Goal: Complete application form

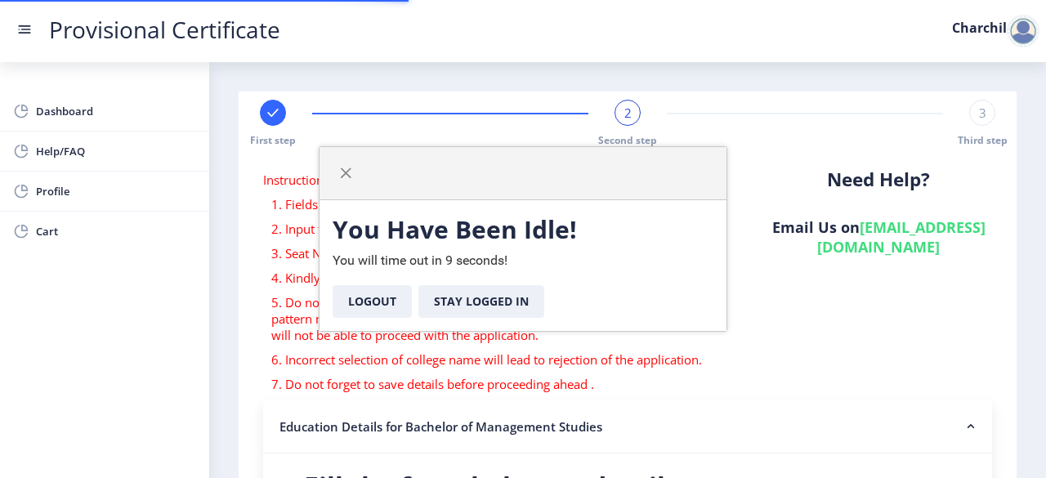
select select
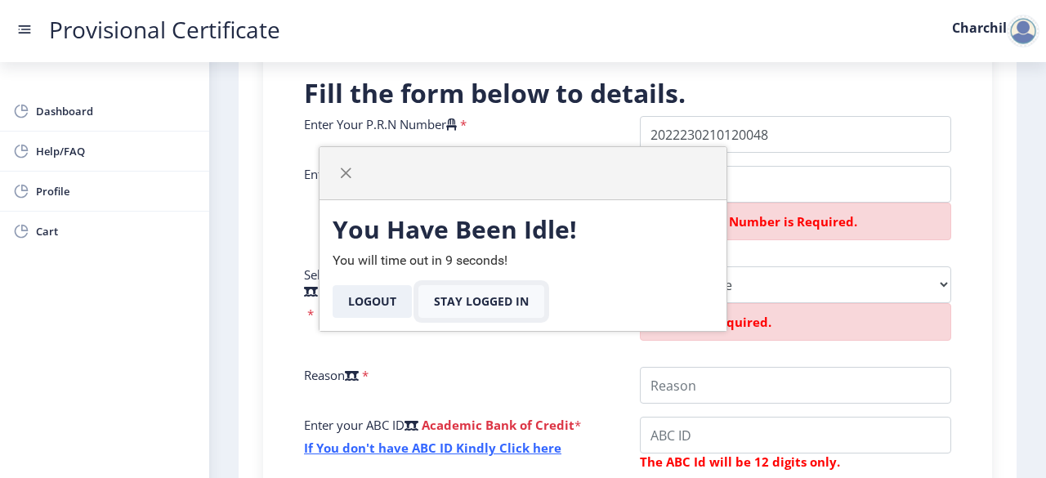
click at [466, 310] on button "Stay Logged In" at bounding box center [481, 301] width 126 height 33
click at [494, 302] on button "Stay Logged In" at bounding box center [481, 301] width 126 height 33
click at [342, 179] on span "button" at bounding box center [345, 173] width 13 height 13
click at [358, 300] on button "Logout" at bounding box center [371, 301] width 79 height 33
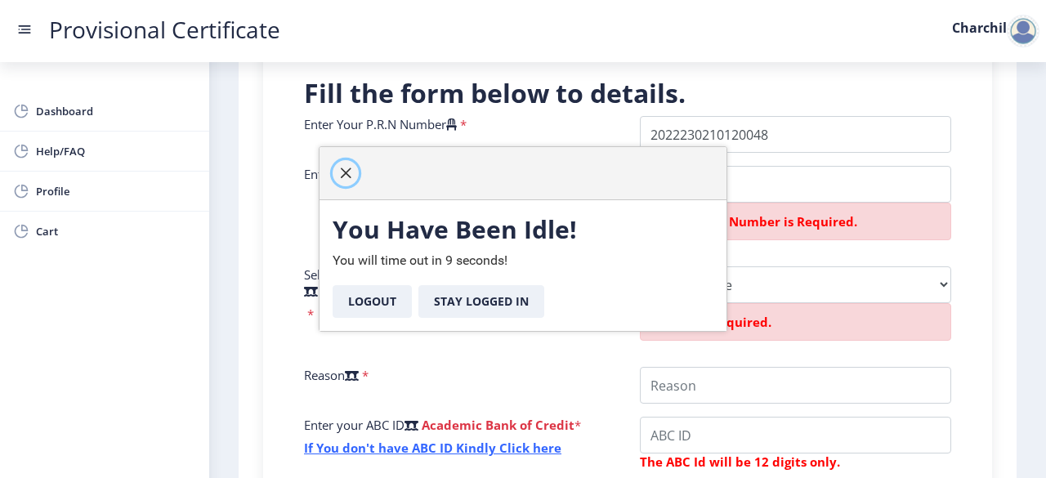
click at [346, 172] on span "button" at bounding box center [345, 173] width 13 height 13
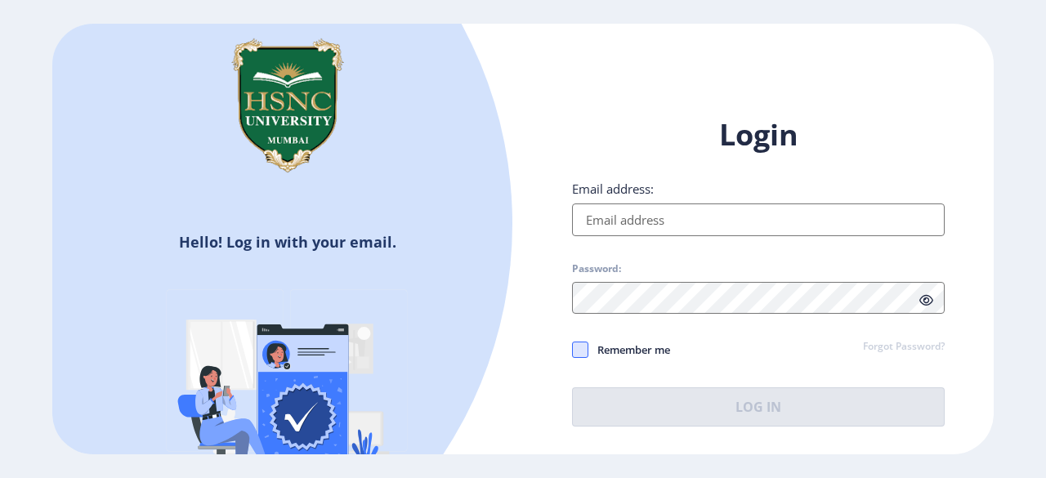
type input "[EMAIL_ADDRESS][DOMAIN_NAME]"
click at [581, 350] on span at bounding box center [580, 349] width 16 height 16
click at [573, 350] on input "Remember me" at bounding box center [572, 350] width 1 height 1
checkbox input "true"
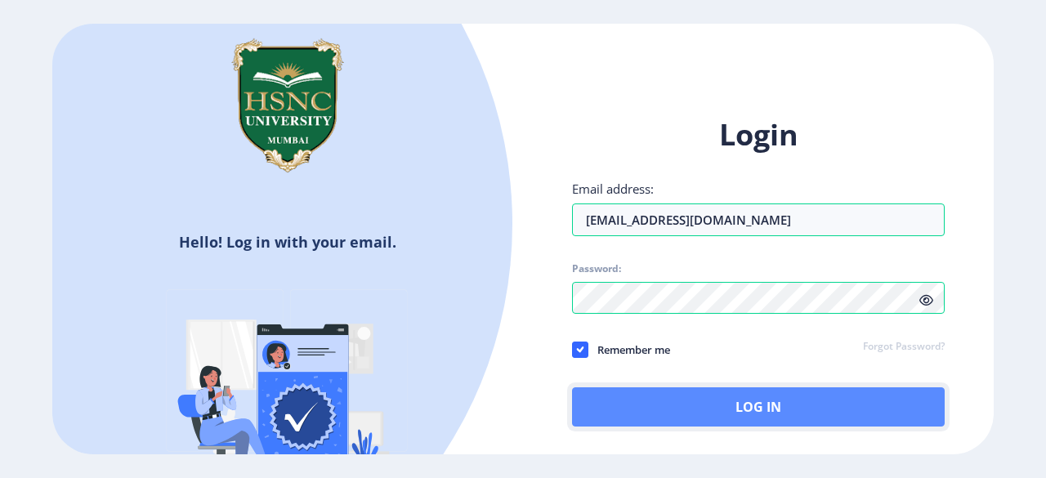
click at [748, 404] on button "Log In" at bounding box center [758, 406] width 373 height 39
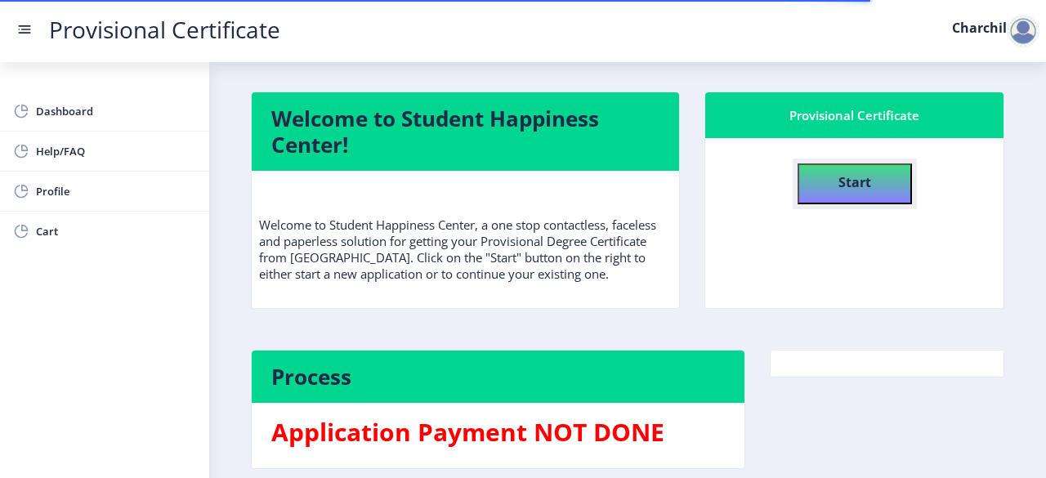
click at [813, 172] on button "Start" at bounding box center [854, 183] width 114 height 41
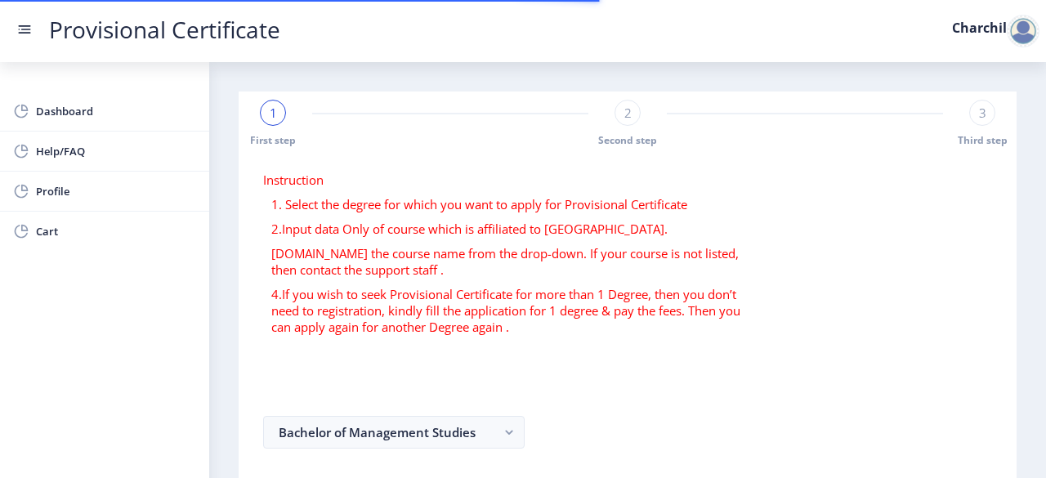
select select
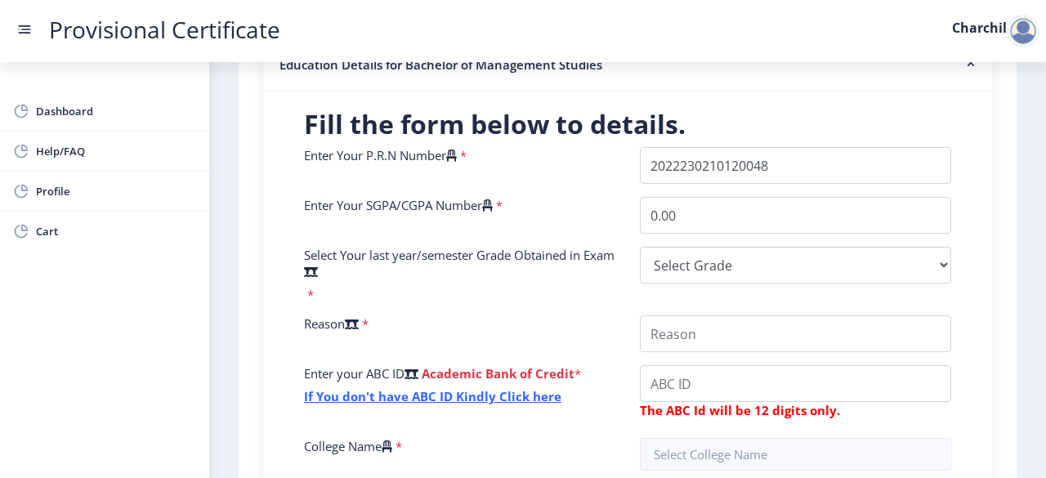
scroll to position [361, 0]
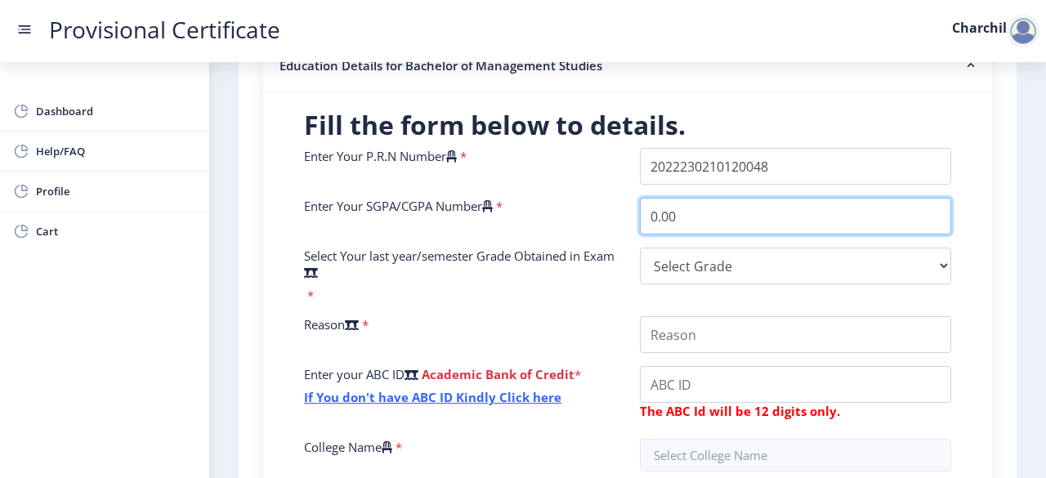
click at [710, 205] on input "0.00" at bounding box center [795, 216] width 311 height 37
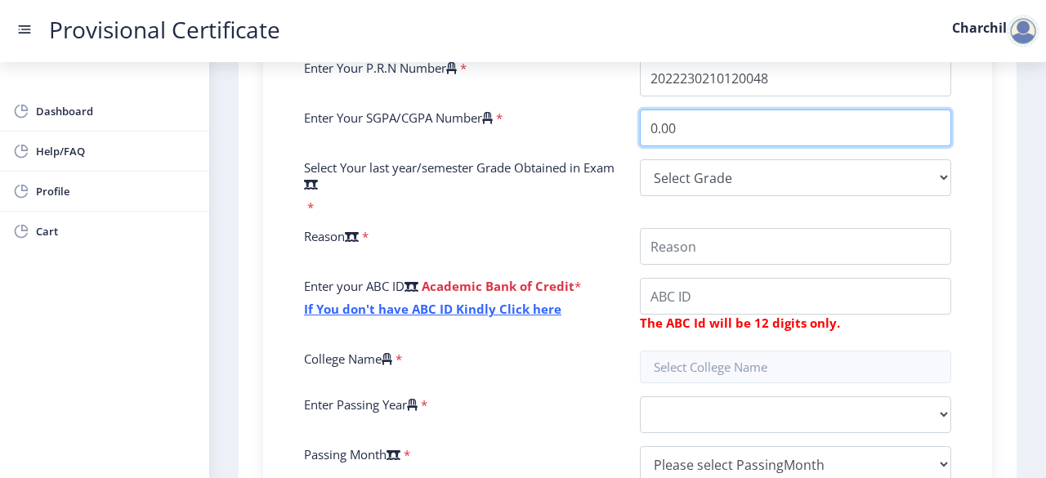
scroll to position [448, 0]
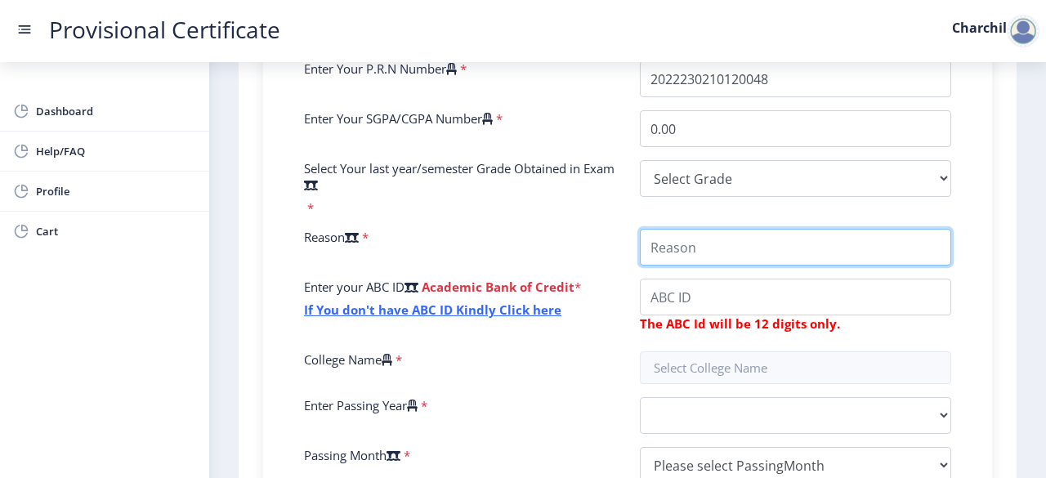
click at [714, 242] on input "College Name" at bounding box center [795, 247] width 311 height 37
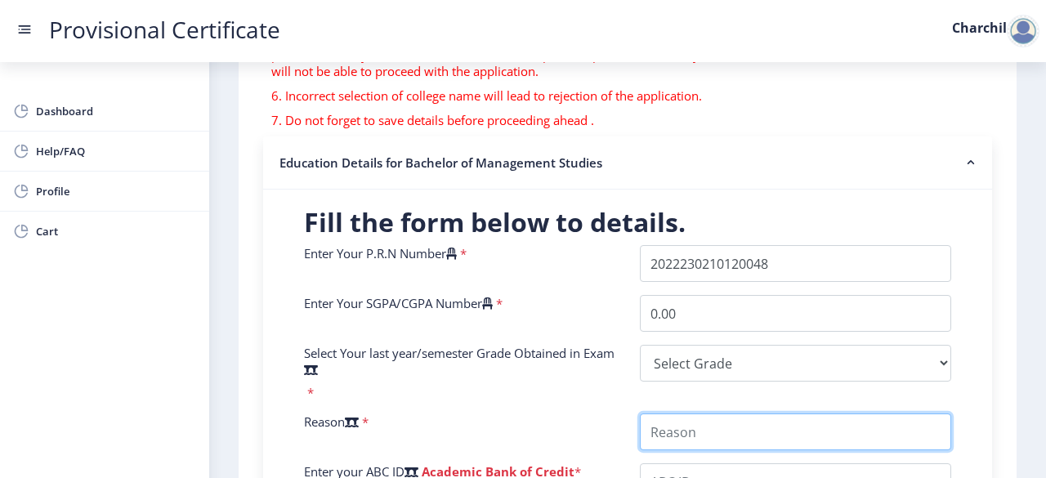
scroll to position [271, 0]
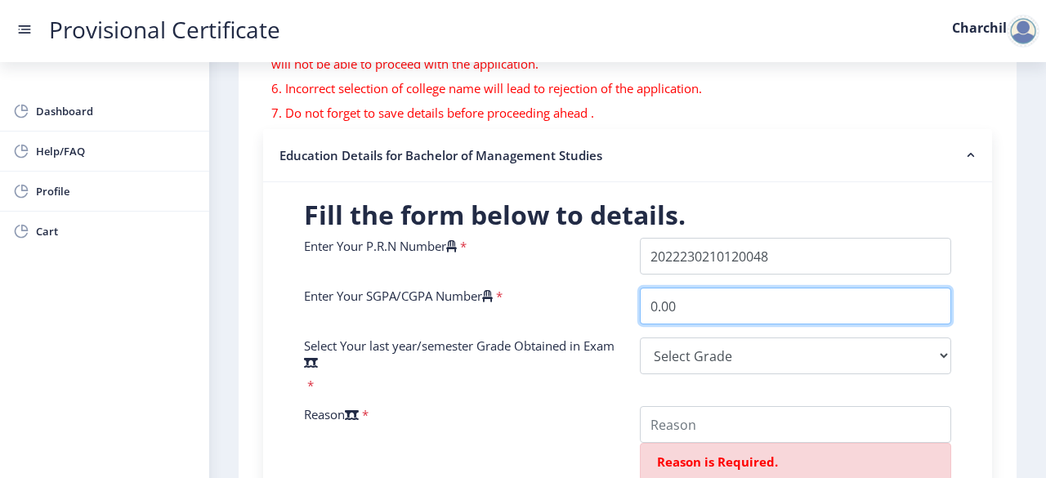
click at [713, 300] on input "0.00" at bounding box center [795, 306] width 311 height 37
type input "0"
type input "9.47"
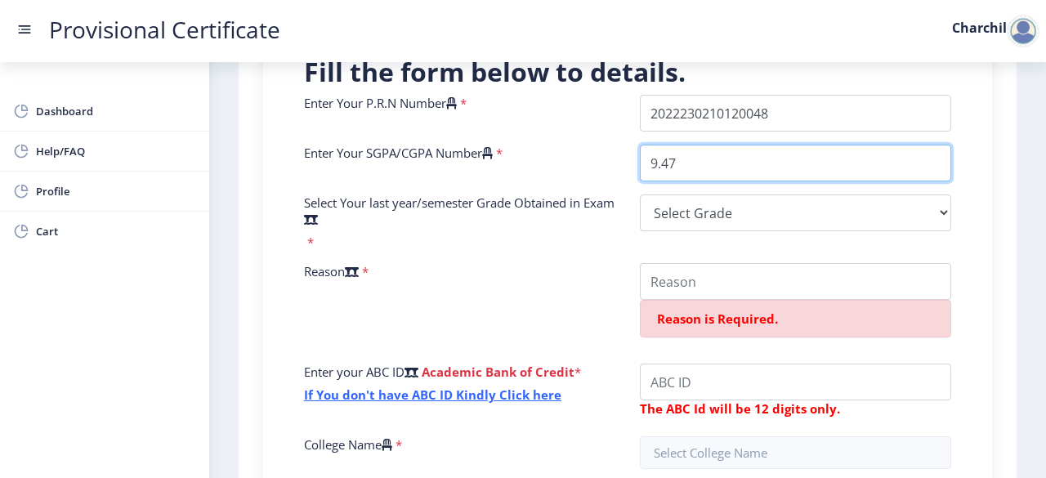
scroll to position [415, 0]
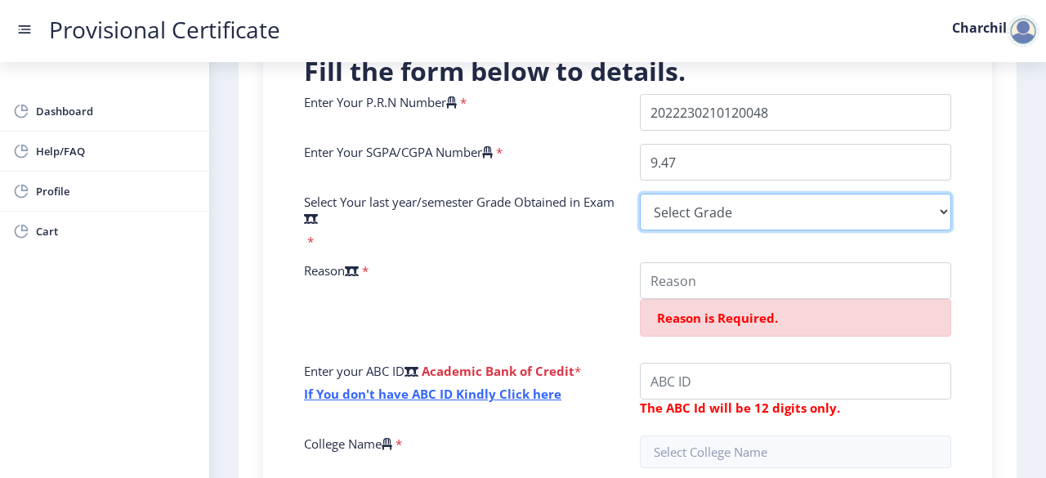
click at [712, 220] on select "Select Grade O A+ A B+ B C D F(Fail)" at bounding box center [795, 212] width 311 height 37
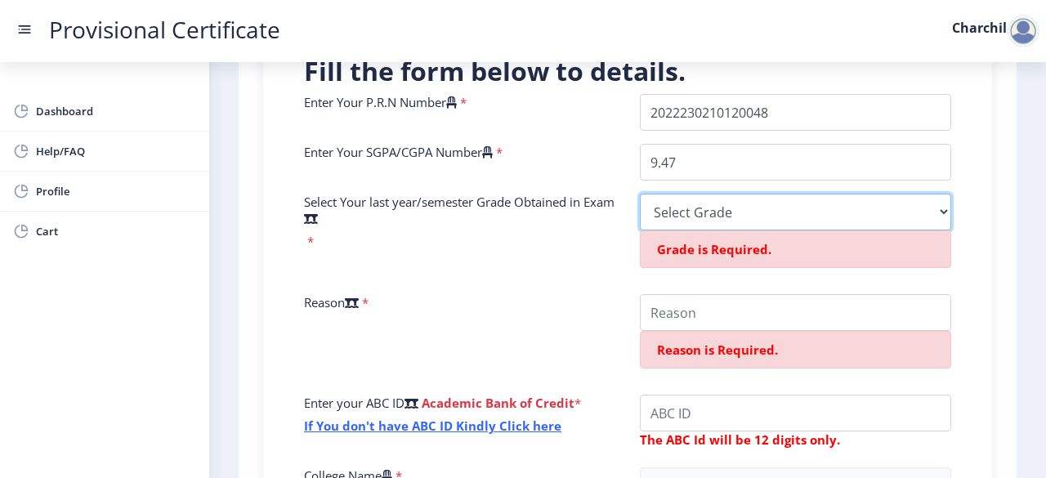
click at [723, 212] on select "Select Grade O A+ A B+ B C D F(Fail)" at bounding box center [795, 212] width 311 height 37
select select "A+"
click at [640, 194] on select "Select Grade O A+ A B+ B C D F(Fail)" at bounding box center [795, 212] width 311 height 37
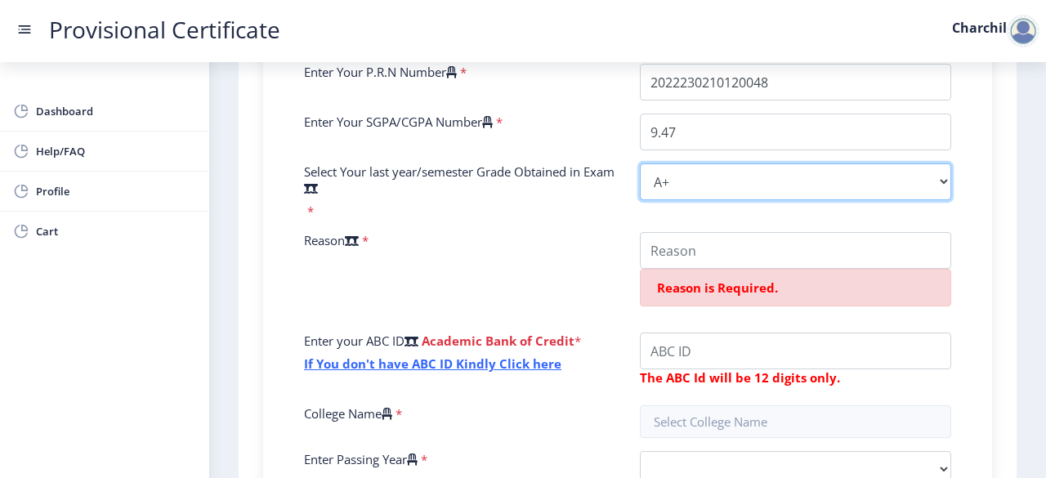
scroll to position [446, 0]
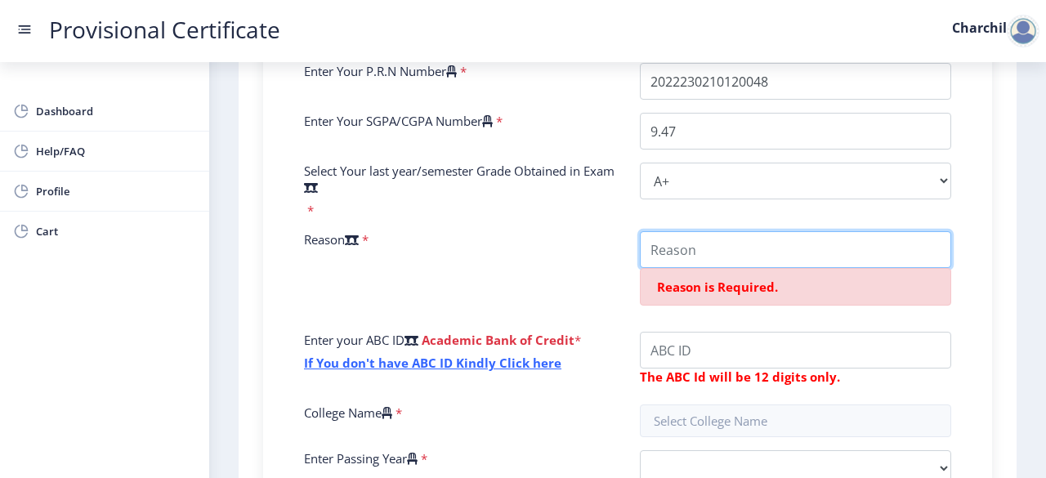
click at [816, 251] on input "College Name" at bounding box center [795, 249] width 311 height 37
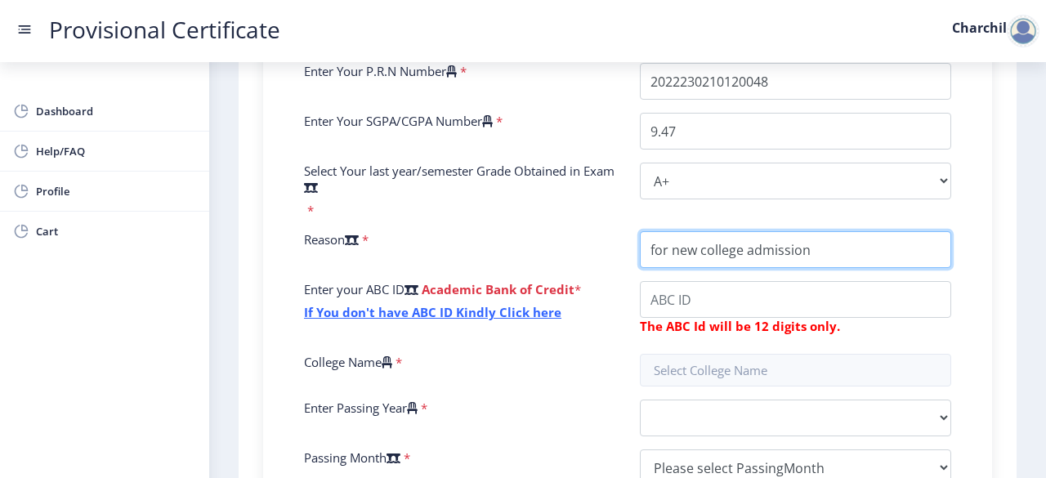
type input "for new college admission"
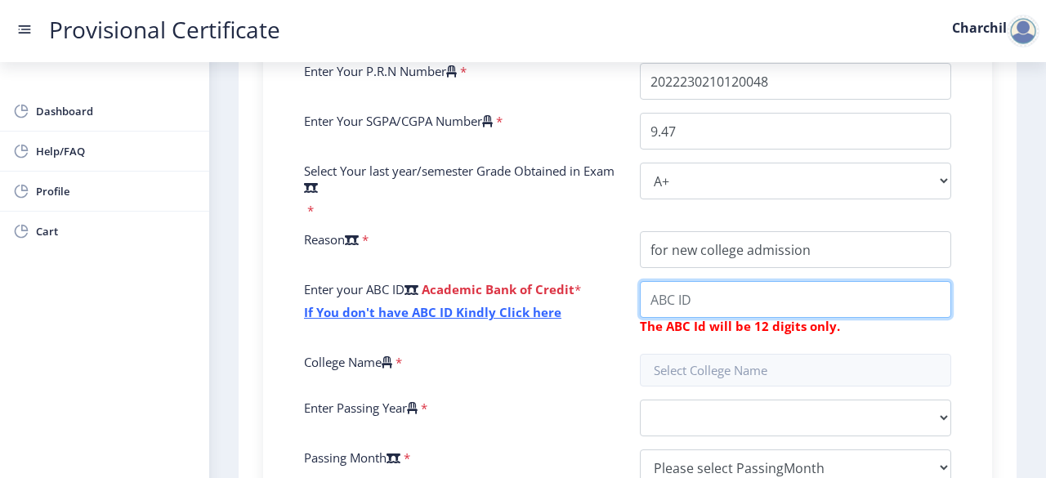
click at [756, 293] on input "College Name" at bounding box center [795, 299] width 311 height 37
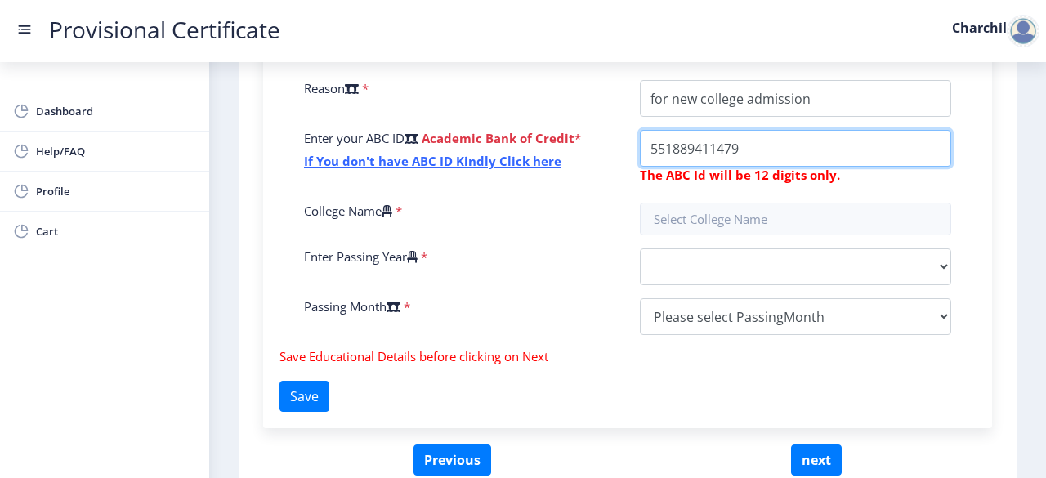
scroll to position [600, 0]
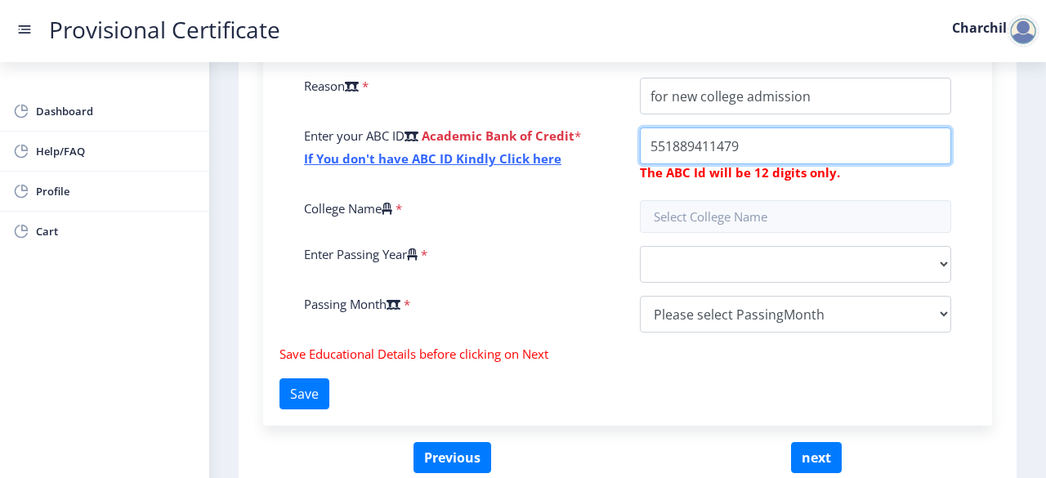
type input "551889411479"
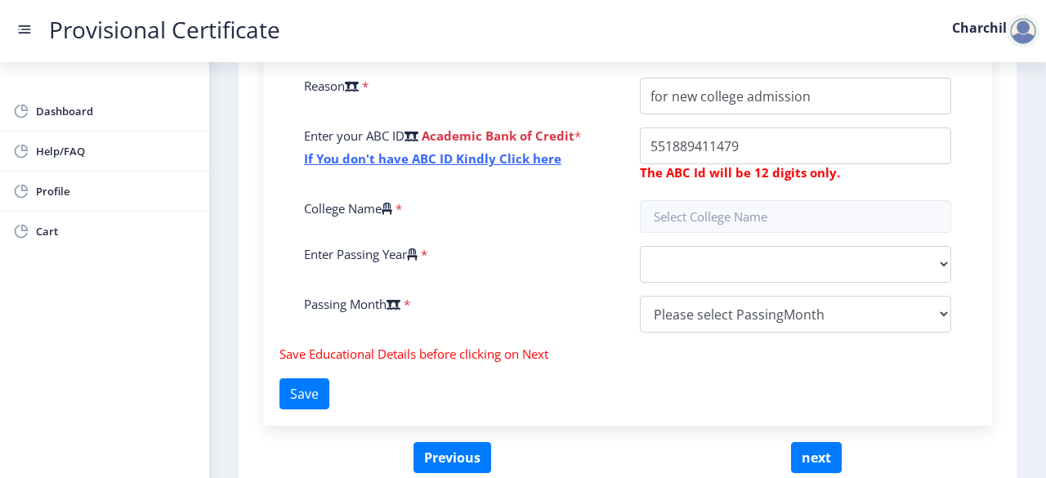
click at [747, 198] on div "Enter Your P.R.N Number * Enter Your SGPA/CGPA Number * 9.47 Select Your last y…" at bounding box center [628, 127] width 672 height 436
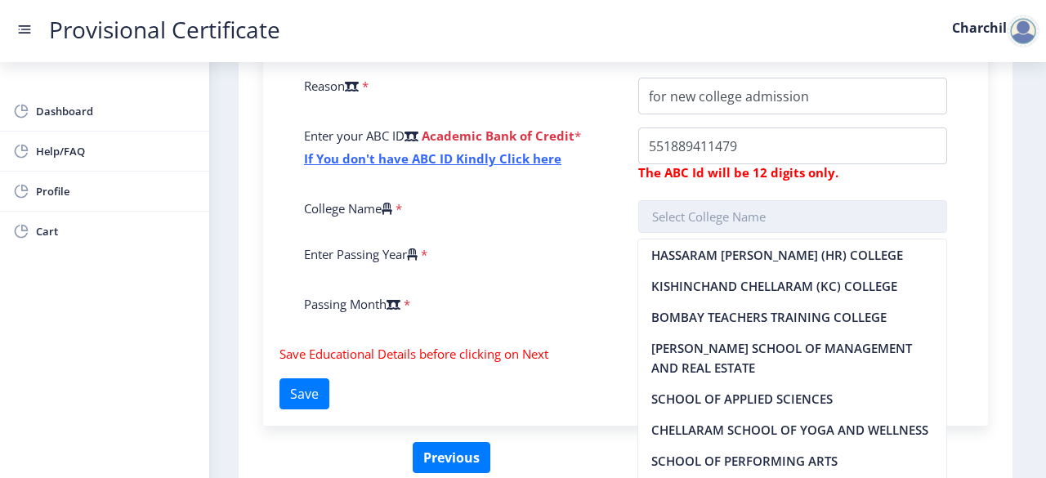
click at [756, 220] on input "text" at bounding box center [793, 216] width 310 height 33
drag, startPoint x: 756, startPoint y: 220, endPoint x: 758, endPoint y: 293, distance: 73.5
click at [758, 293] on nb-layout "Provisional Certificate Charchil Dashboard Help/FAQ Profile Cart First step 2 S…" at bounding box center [523, 239] width 1046 height 478
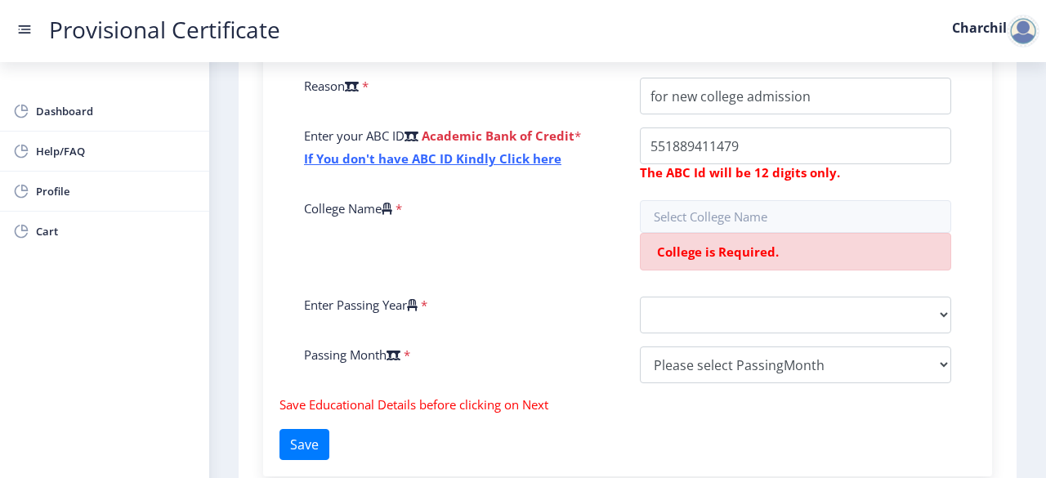
click at [748, 235] on div "Enter Your P.R.N Number * Enter Your SGPA/CGPA Number * 9.47 Select Your last y…" at bounding box center [628, 152] width 672 height 487
click at [734, 215] on input "text" at bounding box center [795, 216] width 311 height 33
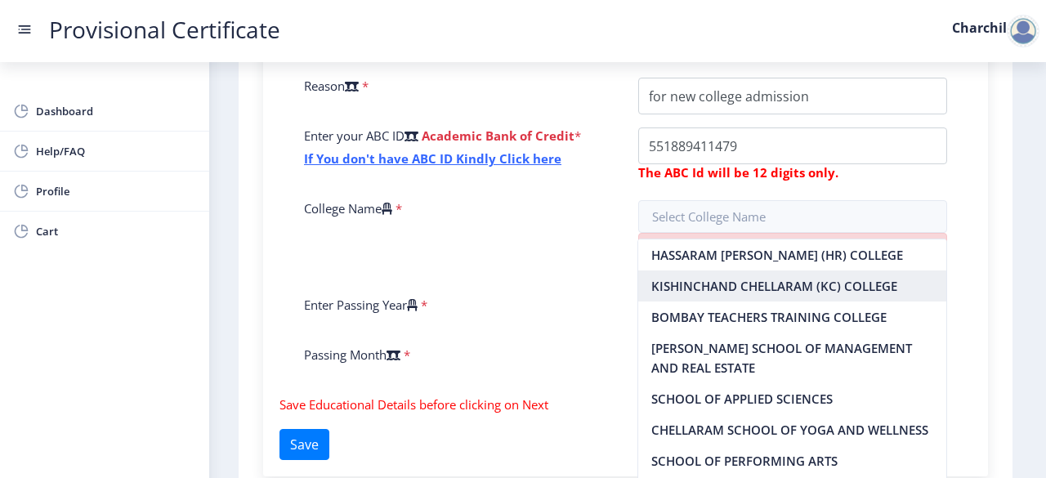
click at [750, 275] on nb-option "KISHINCHAND CHELLARAM (KC) COLLEGE" at bounding box center [792, 285] width 308 height 31
type input "KISHINCHAND CHELLARAM (KC) COLLEGE"
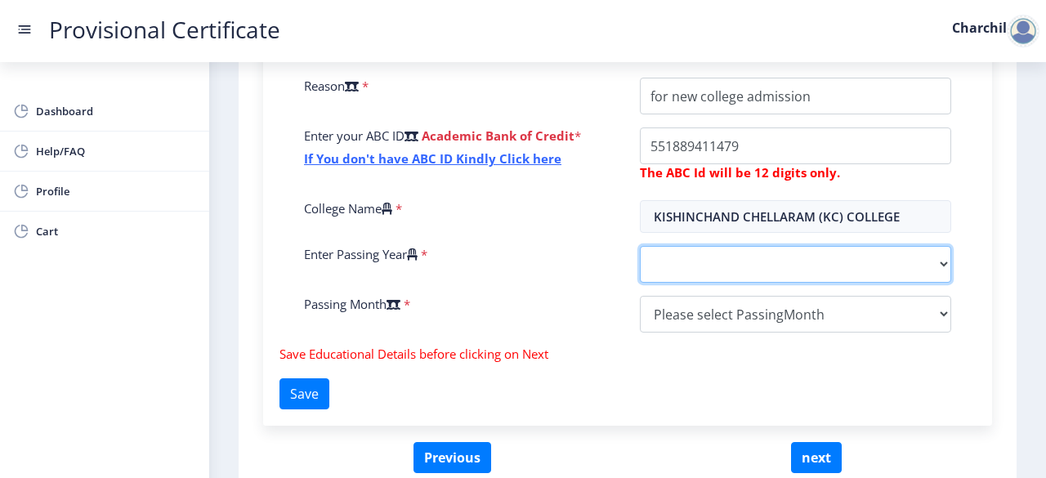
click at [725, 256] on select "2025 2024 2023 2022 2021 2020 2019 2018 2017 2016 2015 2014 2013 2012 2011 2010…" at bounding box center [795, 264] width 311 height 37
select select "2025"
click at [640, 246] on select "2025 2024 2023 2022 2021 2020 2019 2018 2017 2016 2015 2014 2013 2012 2011 2010…" at bounding box center [795, 264] width 311 height 37
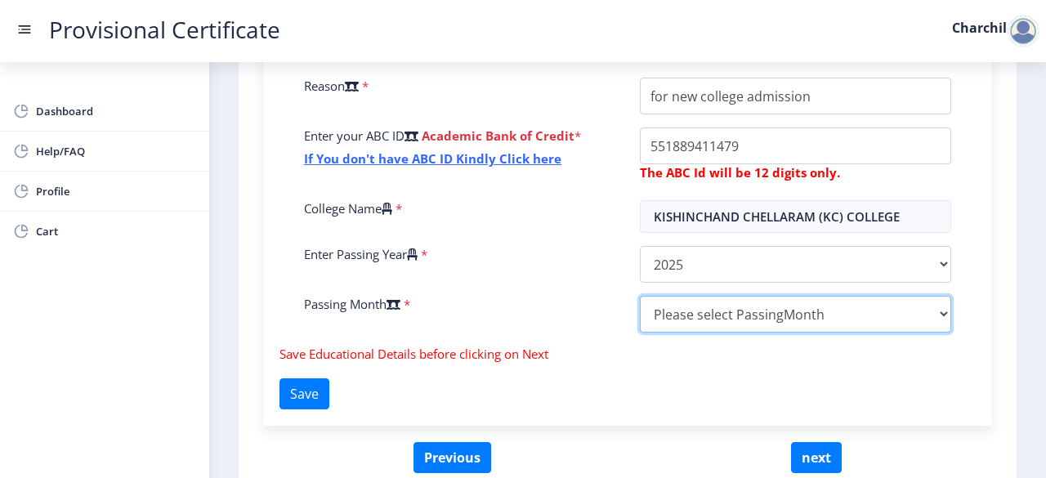
click at [716, 312] on select "Please select PassingMonth (01) January (02) February (03) March (04) April (05…" at bounding box center [795, 314] width 311 height 37
select select "March"
click at [640, 296] on select "Please select PassingMonth (01) January (02) February (03) March (04) April (05…" at bounding box center [795, 314] width 311 height 37
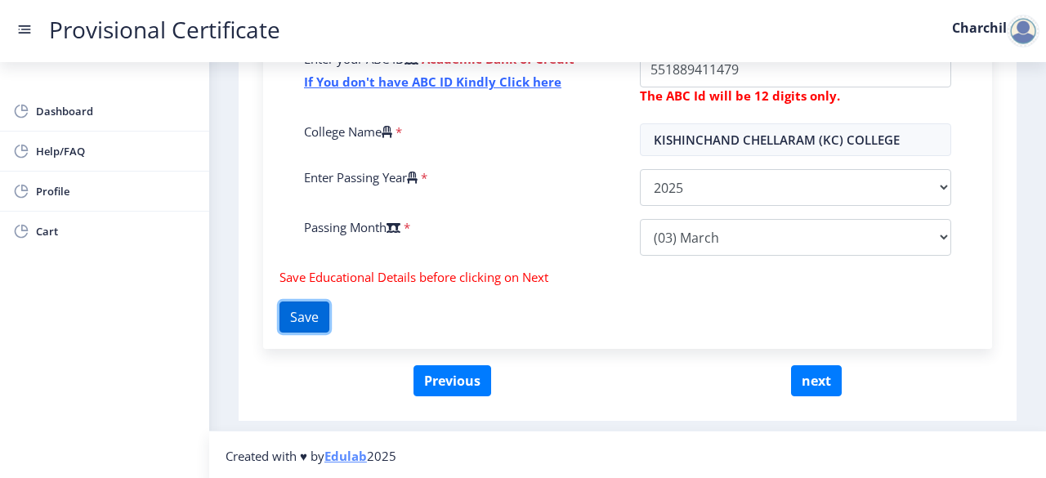
click at [329, 314] on button "Save" at bounding box center [304, 316] width 50 height 31
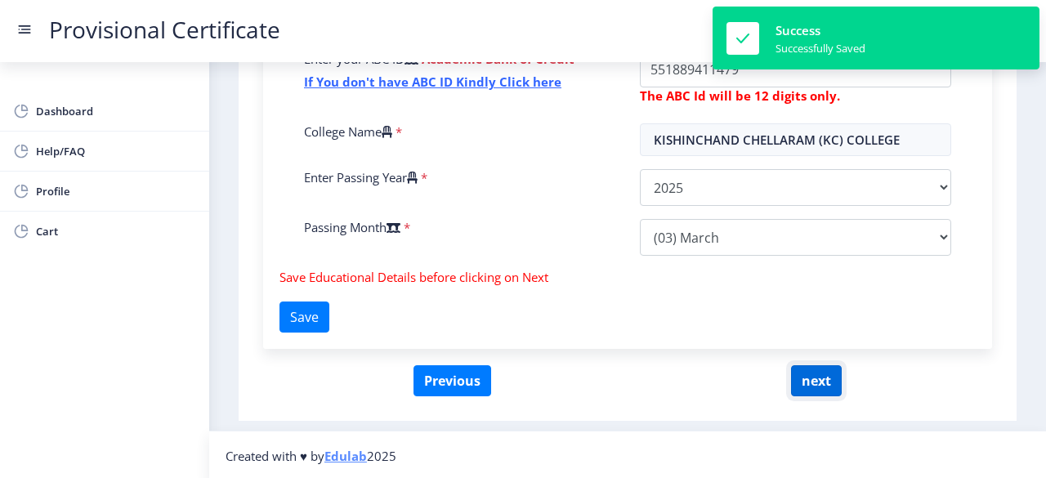
click at [823, 373] on button "next" at bounding box center [816, 380] width 51 height 31
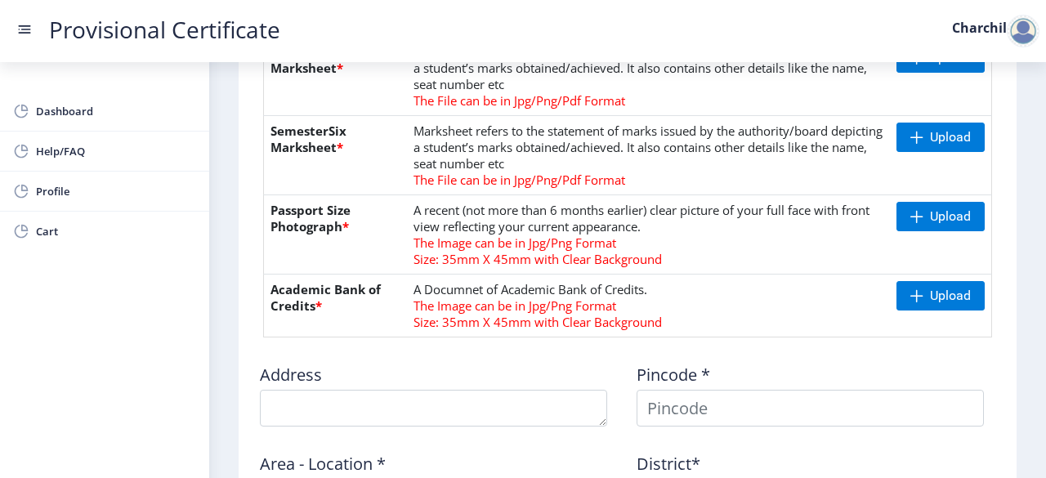
scroll to position [790, 0]
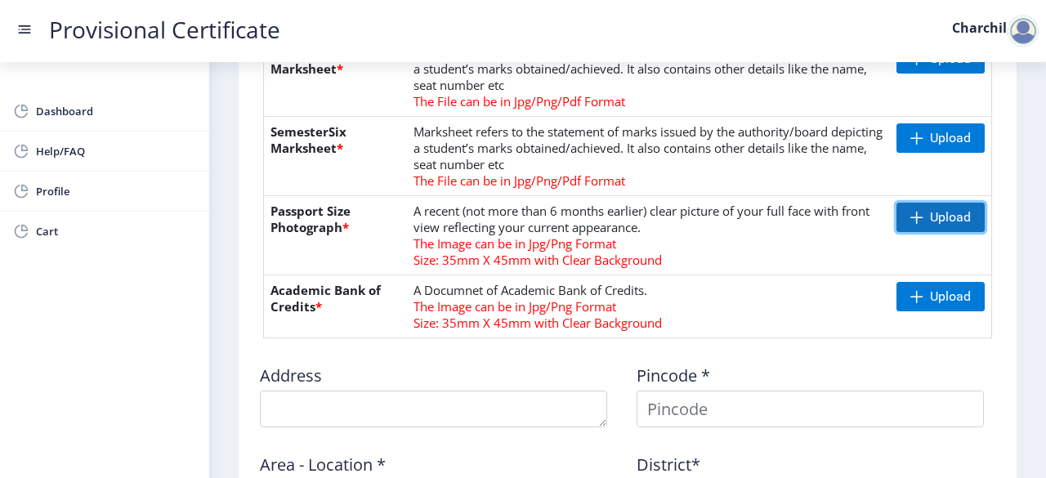
click at [968, 219] on span "Upload" at bounding box center [940, 217] width 88 height 29
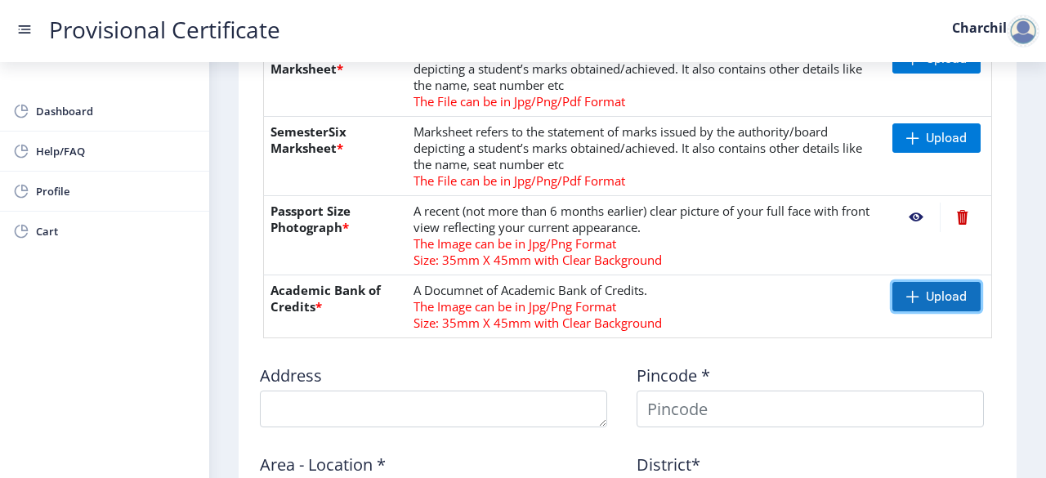
click at [935, 299] on span "Upload" at bounding box center [946, 296] width 41 height 16
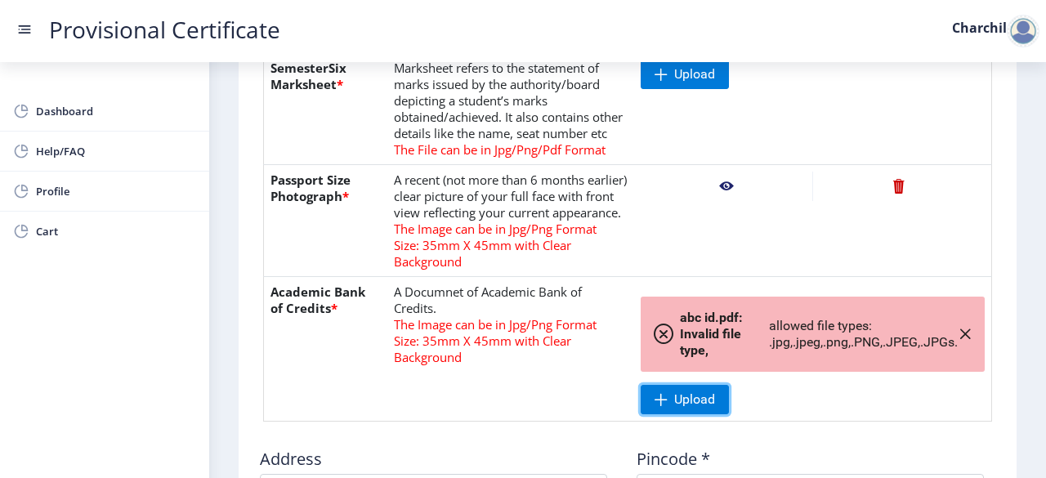
scroll to position [1028, 0]
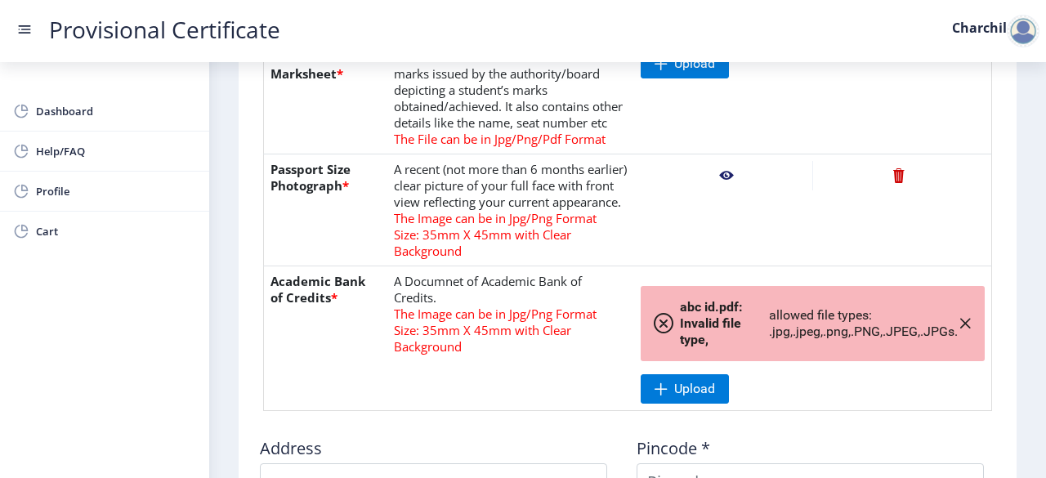
click at [663, 329] on span at bounding box center [664, 324] width 20 height 20
click at [958, 330] on icon "button" at bounding box center [964, 323] width 13 height 13
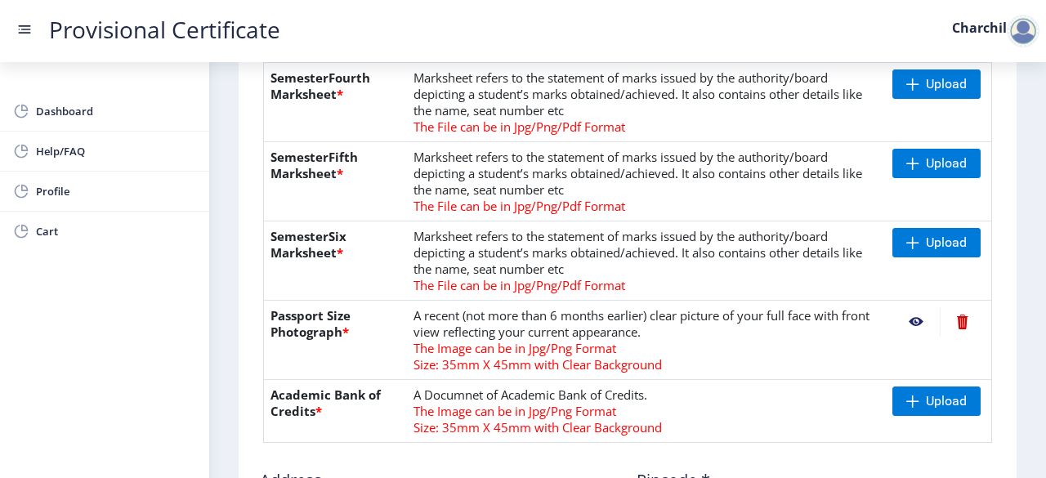
scroll to position [683, 0]
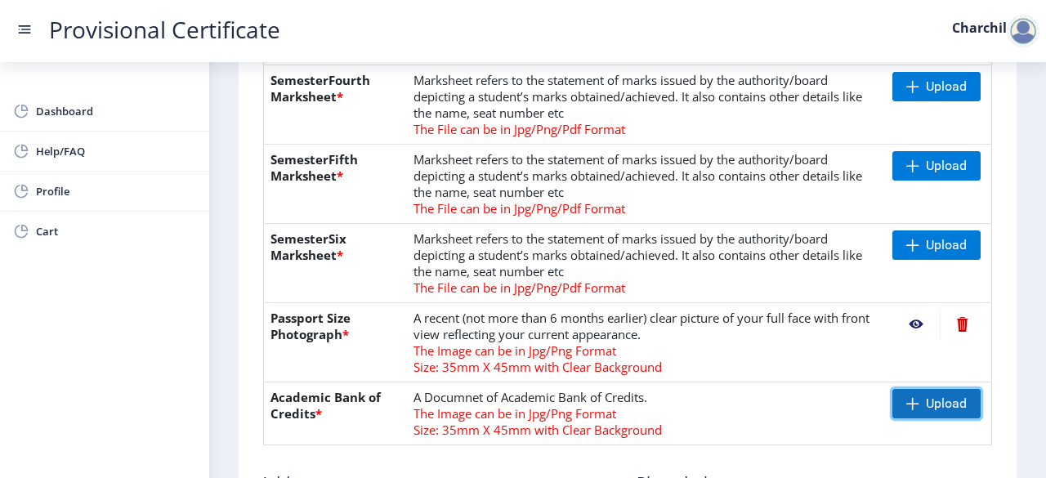
click at [938, 402] on span "Upload" at bounding box center [946, 403] width 41 height 16
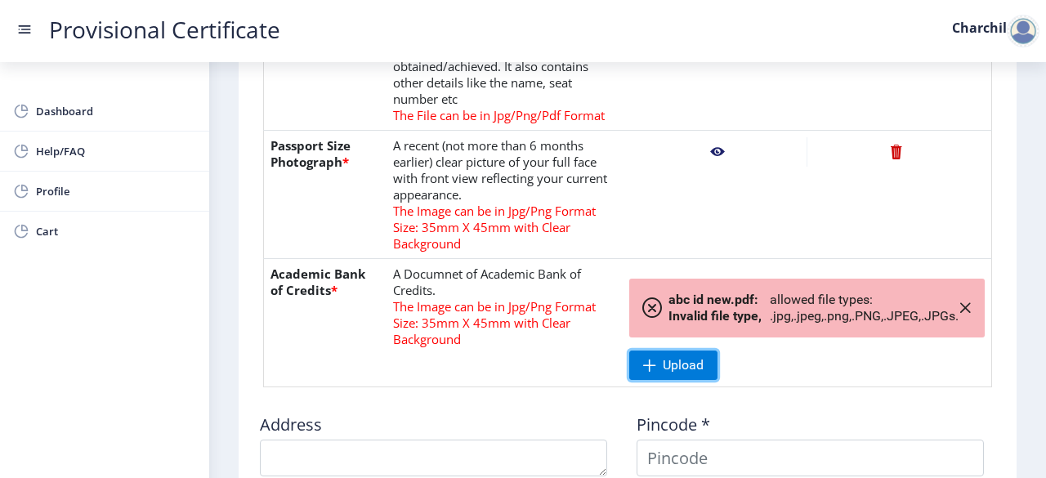
scroll to position [1150, 0]
click at [655, 317] on span at bounding box center [652, 307] width 20 height 20
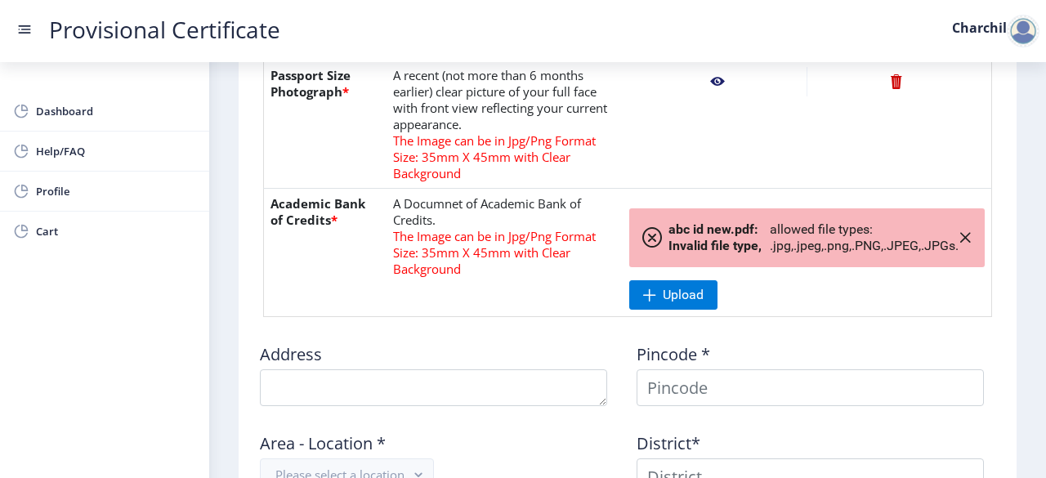
scroll to position [1223, 0]
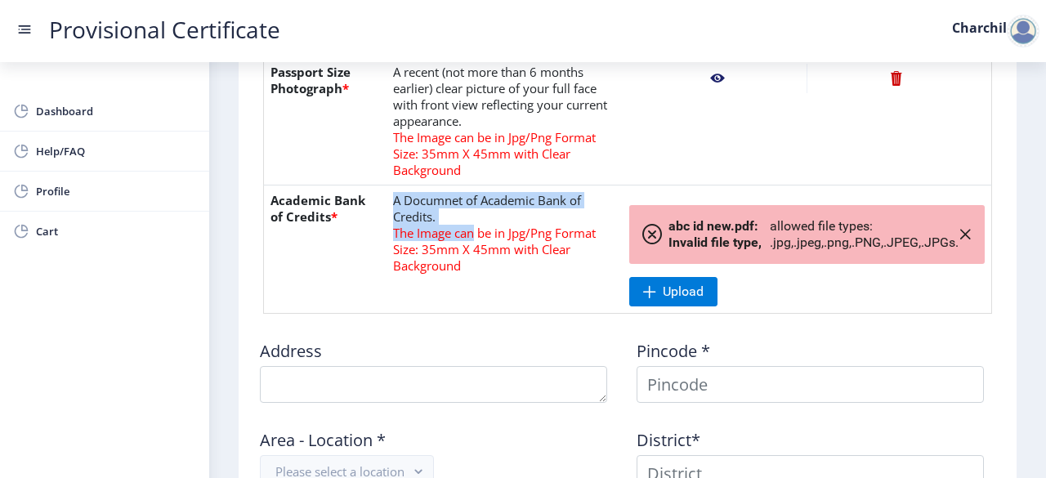
drag, startPoint x: 474, startPoint y: 228, endPoint x: 392, endPoint y: 199, distance: 86.6
click at [392, 199] on td "A Documnet of Academic Bank of Credits. The Image can be in Jpg/Png Format Size…" at bounding box center [504, 249] width 236 height 128
copy td "A Documnet of Academic Bank of Credits. The Image can"
click at [689, 297] on span "Upload" at bounding box center [683, 291] width 41 height 16
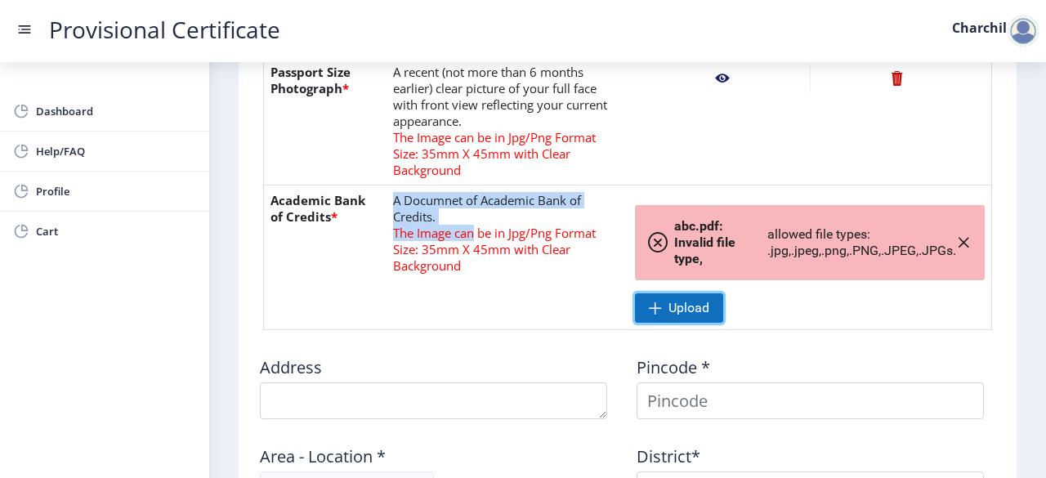
click at [676, 293] on span "Upload" at bounding box center [679, 307] width 88 height 29
click at [640, 303] on span "Upload" at bounding box center [679, 307] width 88 height 29
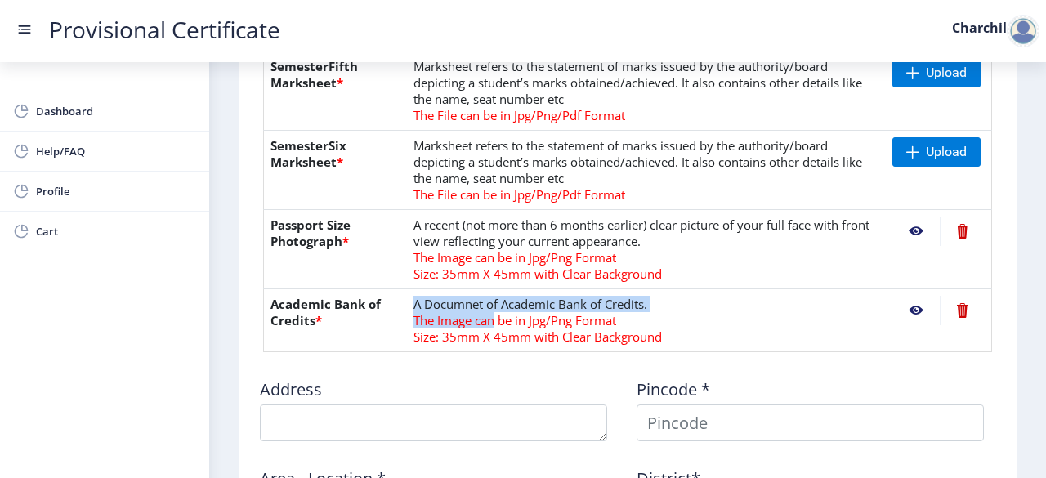
scroll to position [787, 0]
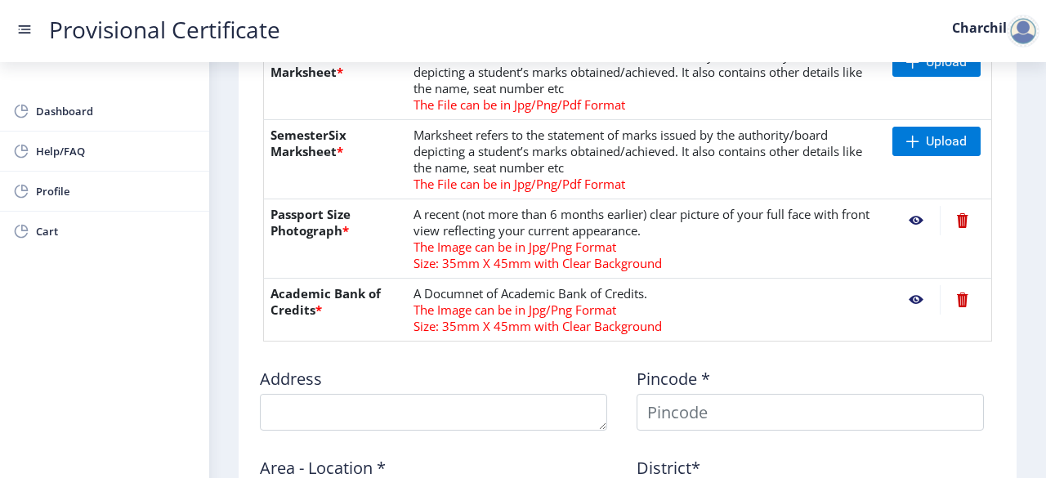
click at [899, 285] on nb-action at bounding box center [915, 299] width 47 height 29
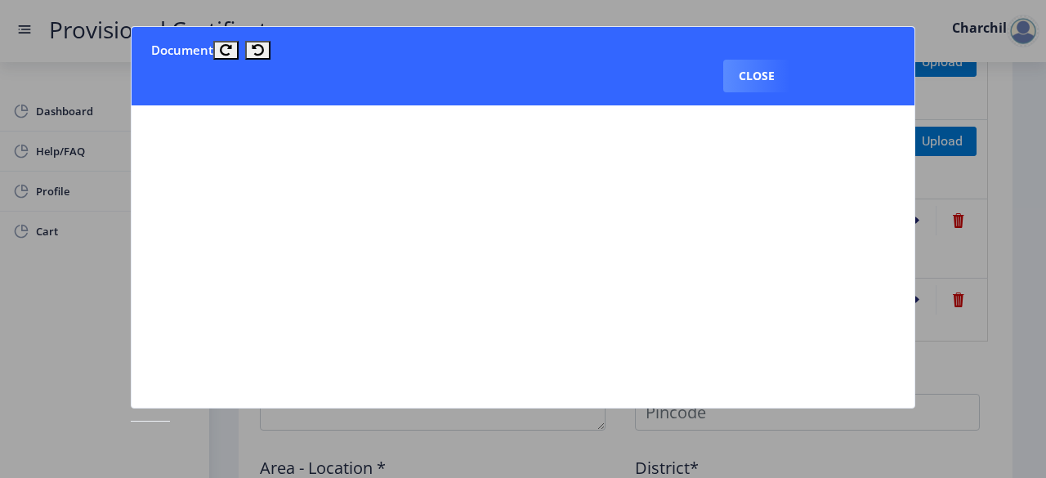
scroll to position [0, 0]
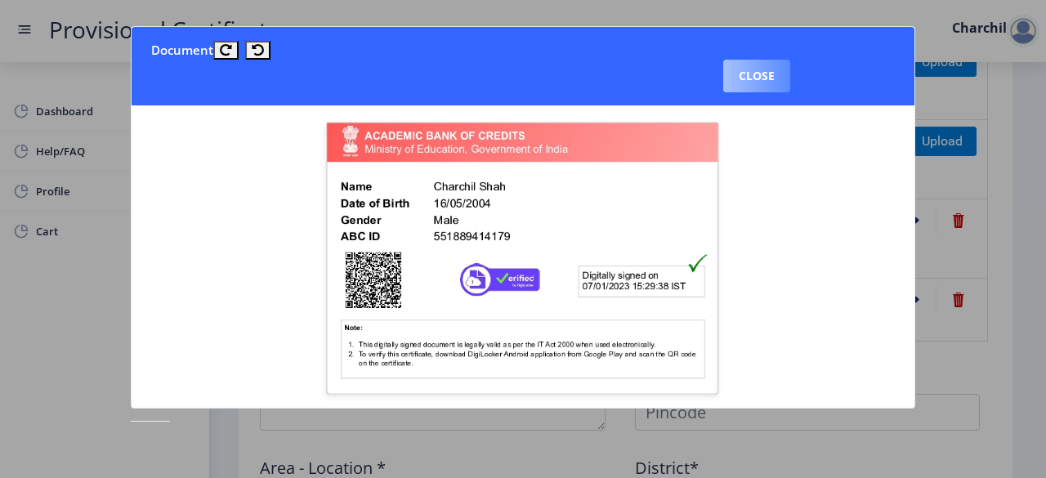
click at [764, 66] on button "Close" at bounding box center [756, 76] width 67 height 33
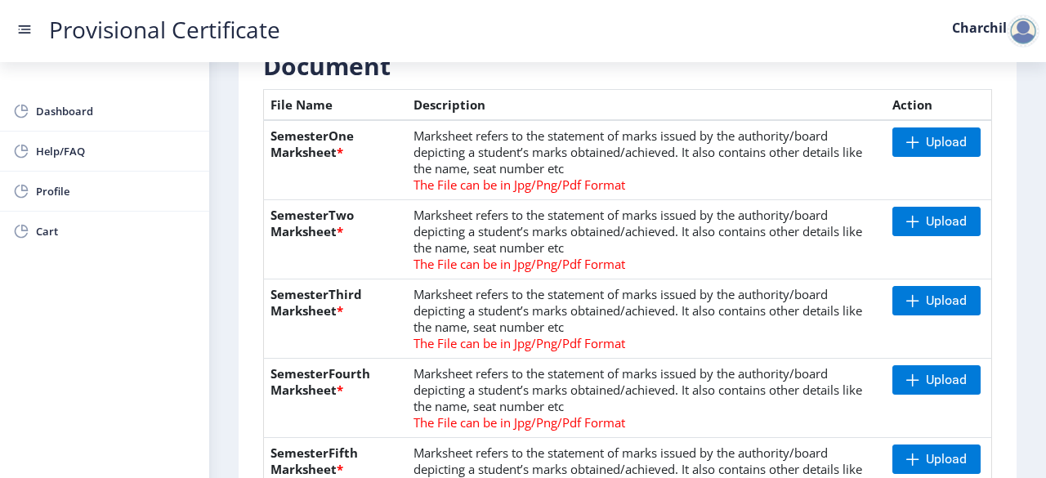
scroll to position [389, 0]
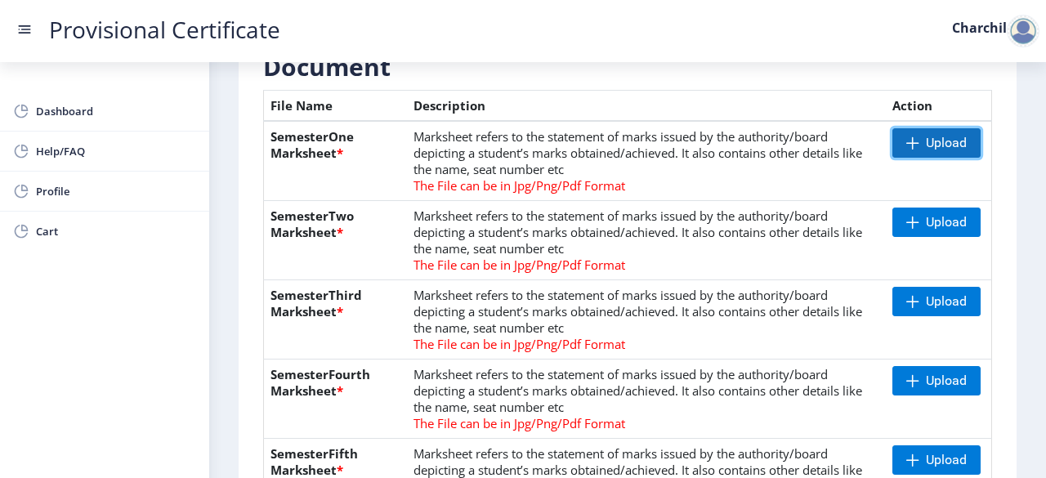
click at [973, 148] on span "Upload" at bounding box center [936, 142] width 88 height 29
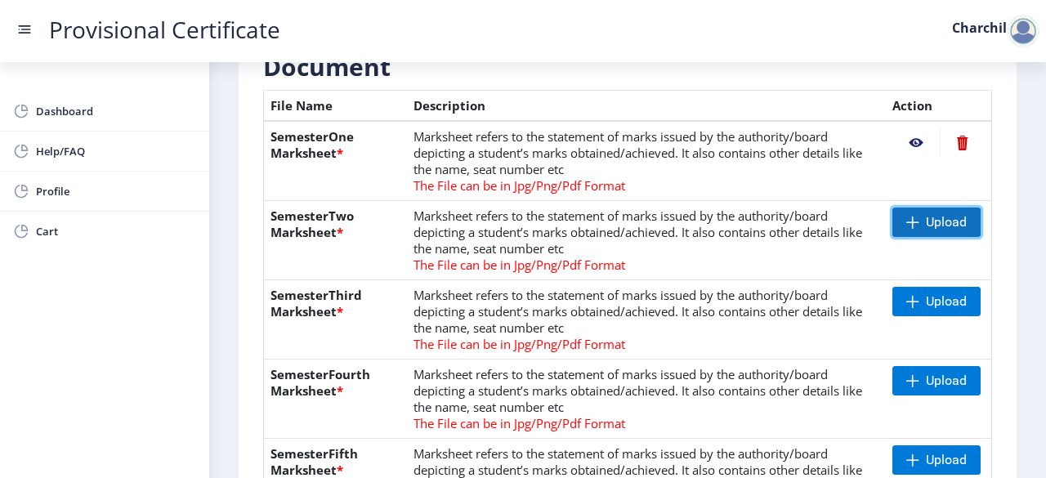
click at [954, 226] on span "Upload" at bounding box center [946, 222] width 41 height 16
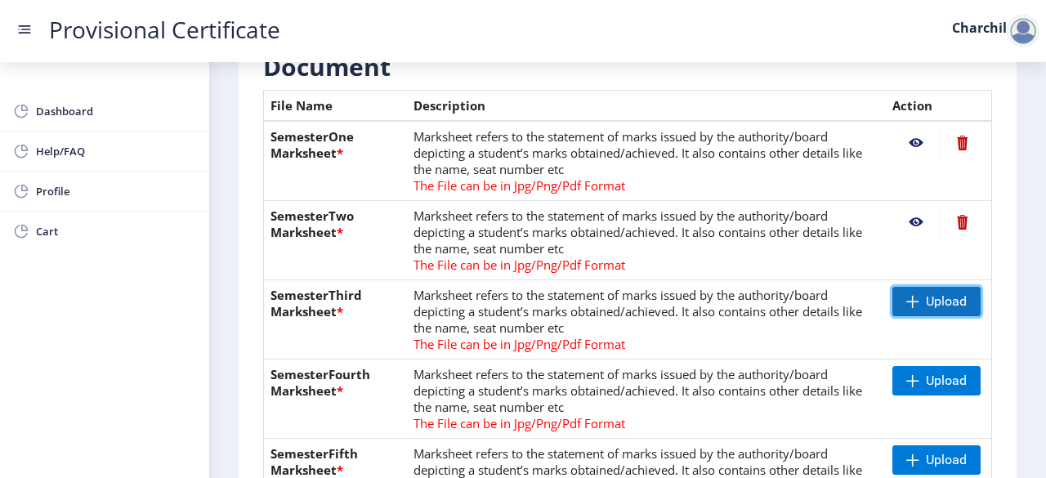
click at [917, 287] on span "Upload" at bounding box center [936, 301] width 88 height 29
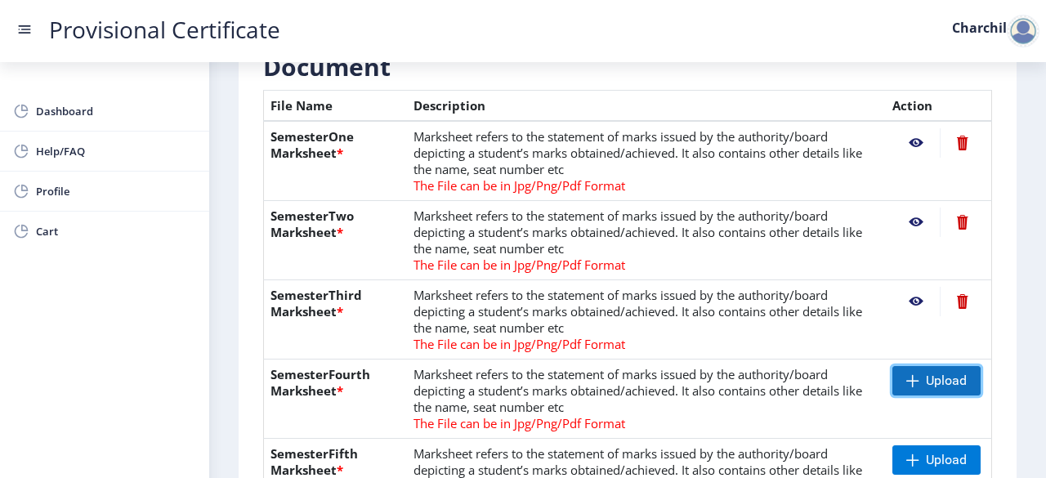
click at [918, 371] on span "Upload" at bounding box center [936, 380] width 88 height 29
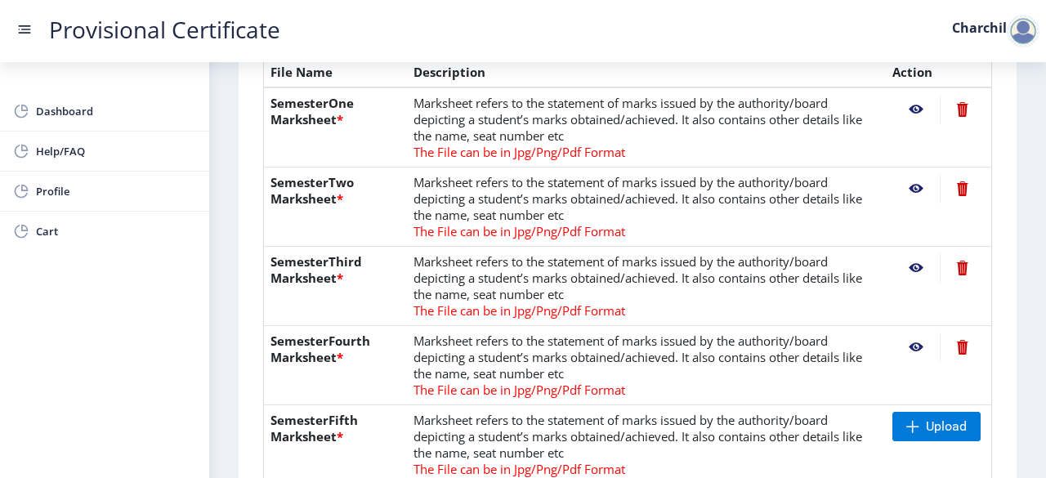
scroll to position [427, 0]
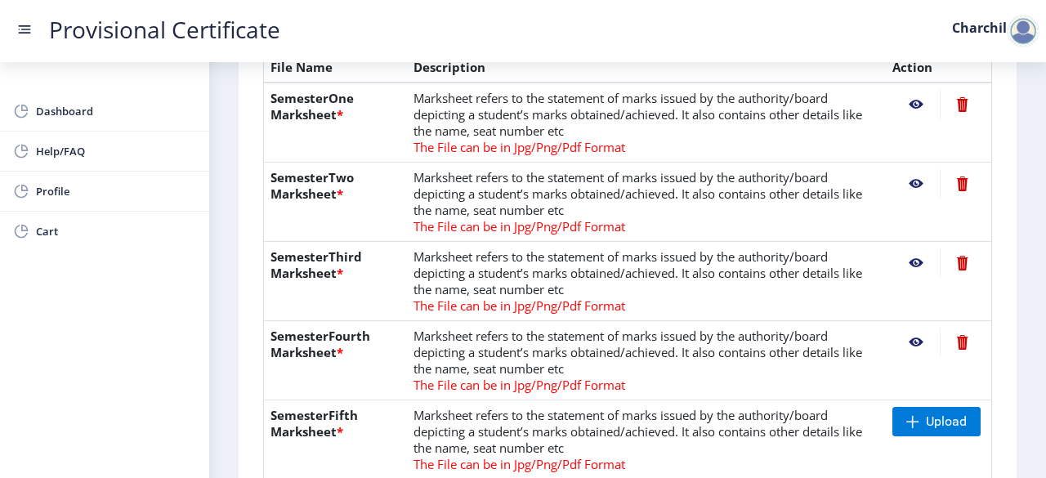
click at [966, 107] on nb-action at bounding box center [961, 104] width 45 height 29
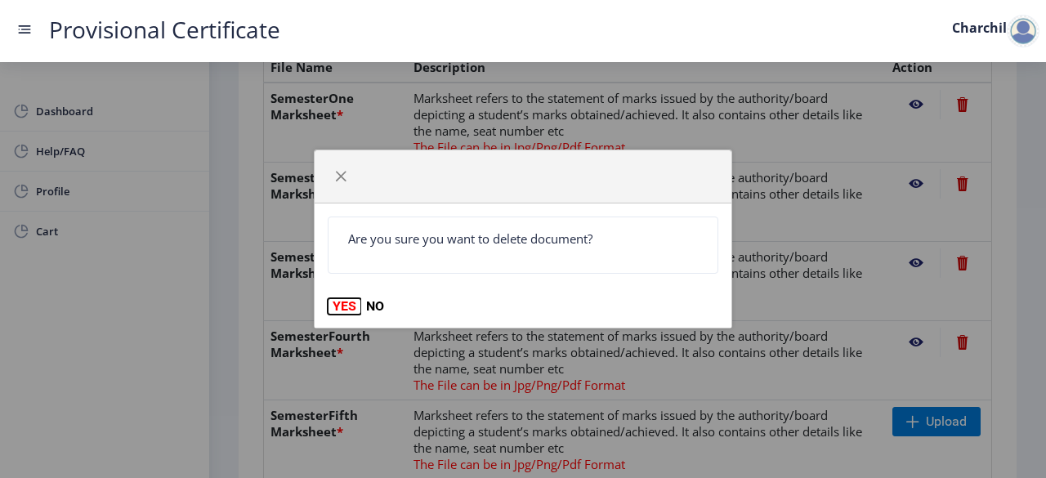
click at [341, 301] on button "YES" at bounding box center [344, 306] width 33 height 16
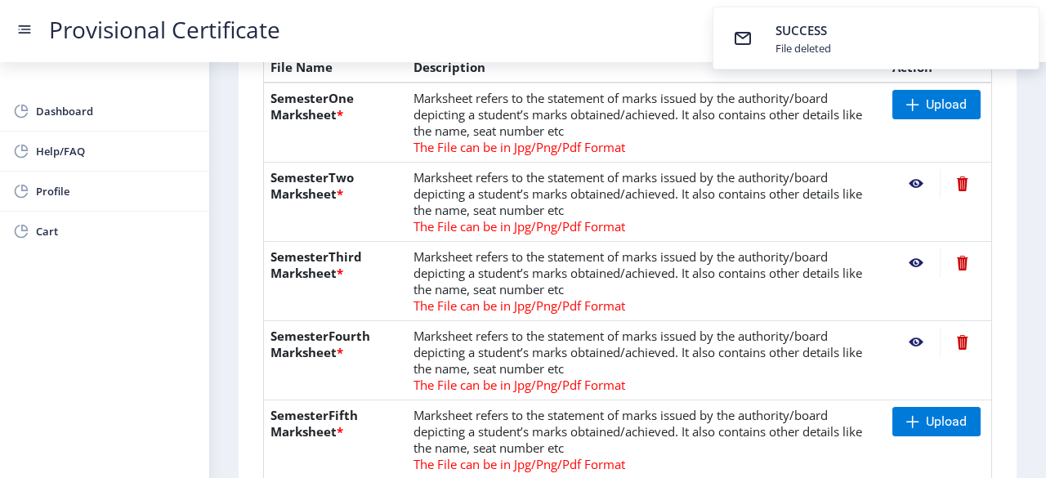
click at [946, 184] on nb-action at bounding box center [961, 183] width 45 height 29
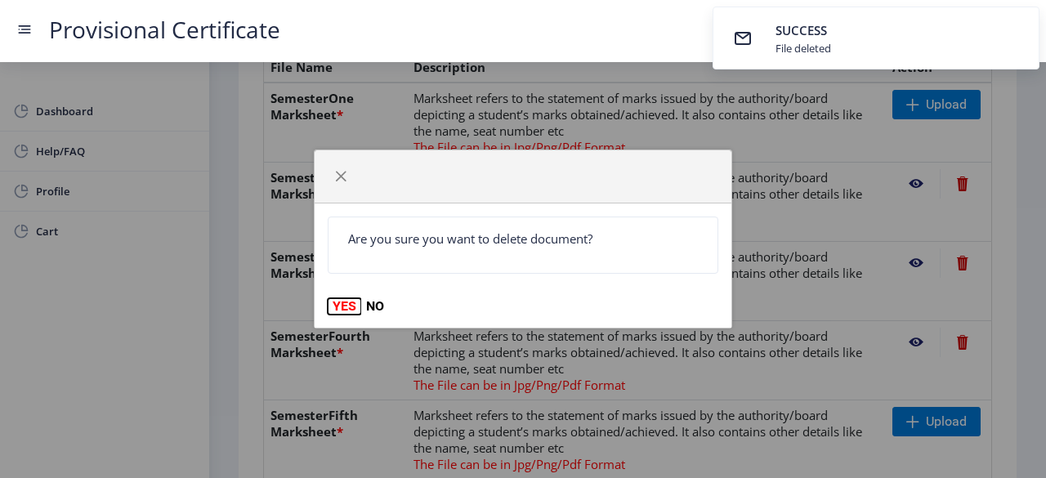
click at [344, 304] on button "YES" at bounding box center [344, 306] width 33 height 16
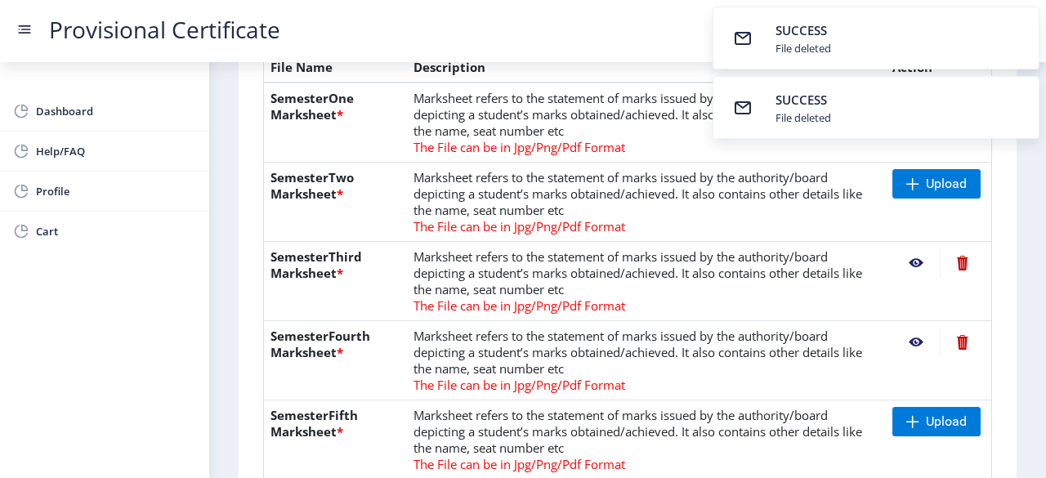
click at [971, 264] on nb-action at bounding box center [961, 262] width 45 height 29
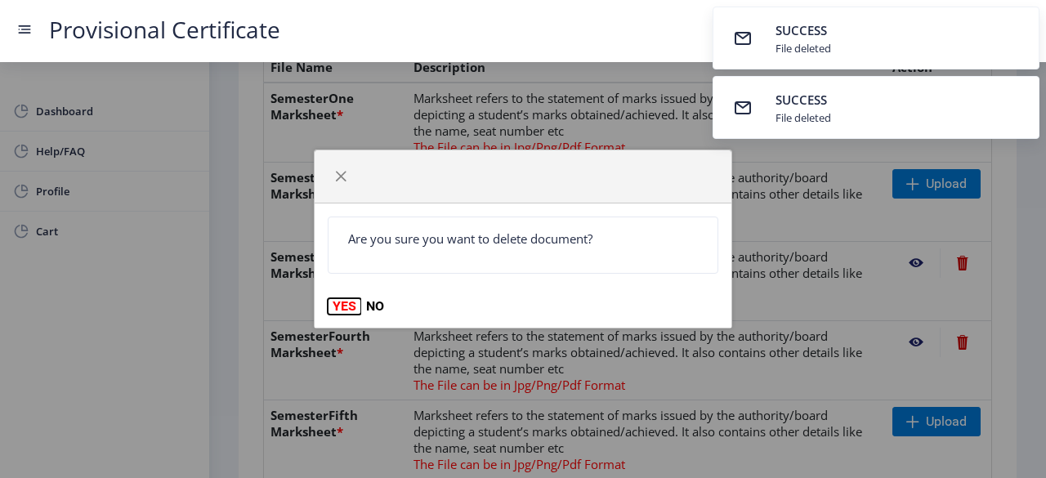
click at [357, 305] on button "YES" at bounding box center [344, 306] width 33 height 16
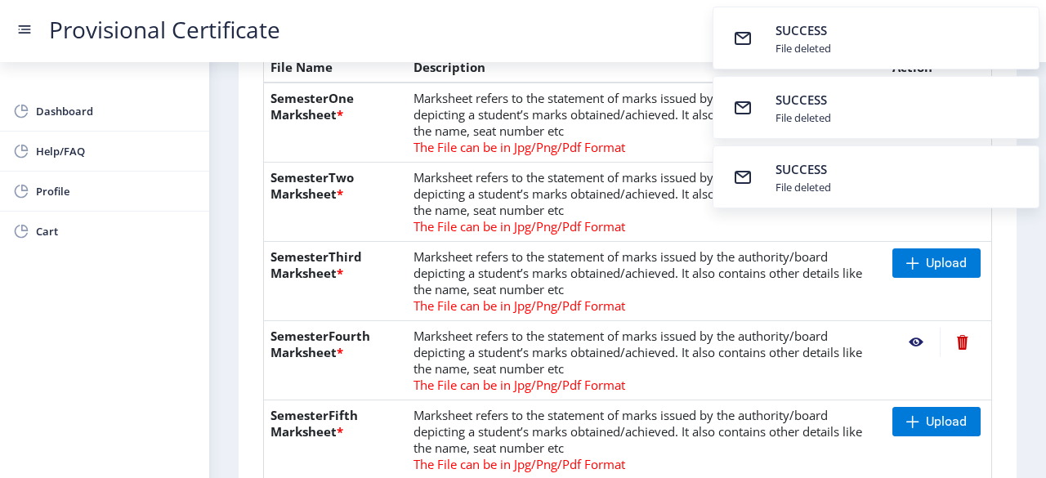
click at [962, 335] on nb-action at bounding box center [961, 342] width 45 height 29
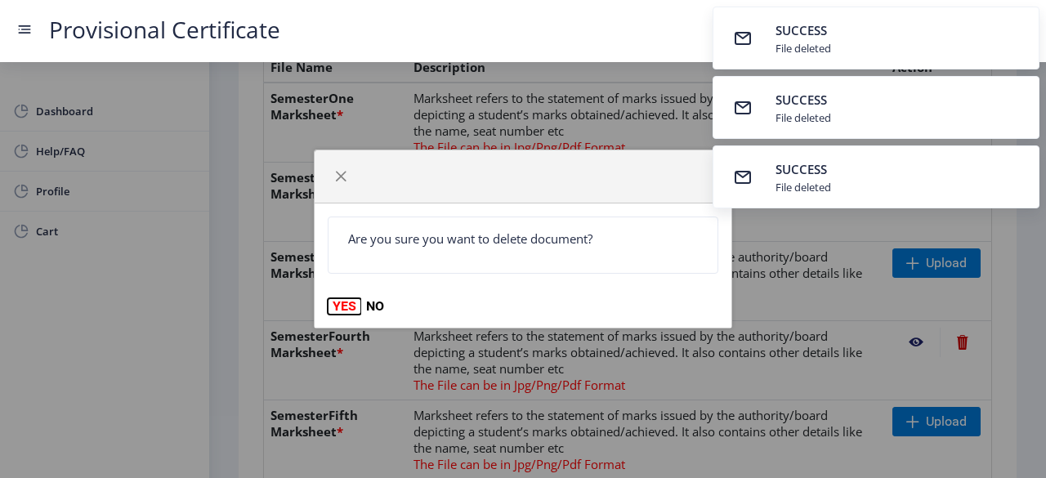
click at [328, 303] on button "YES" at bounding box center [344, 306] width 33 height 16
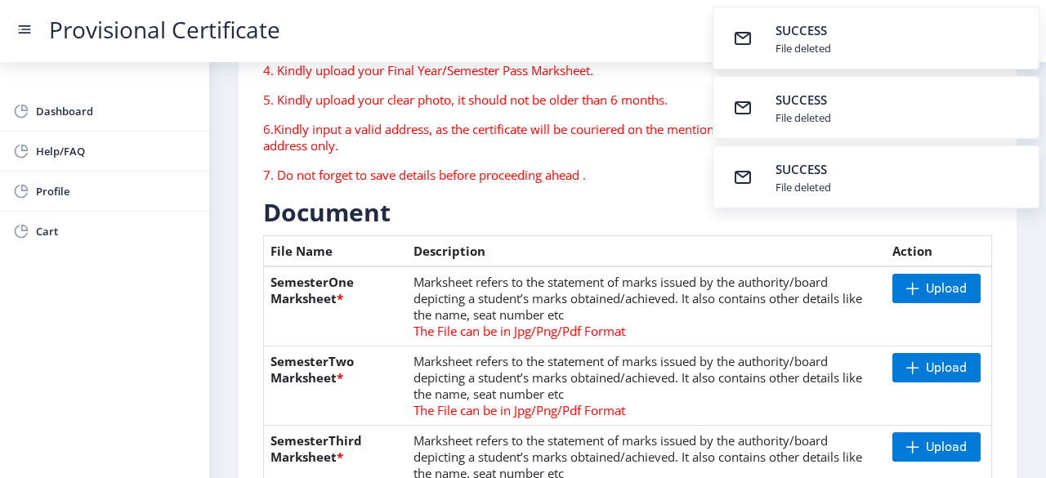
scroll to position [234, 0]
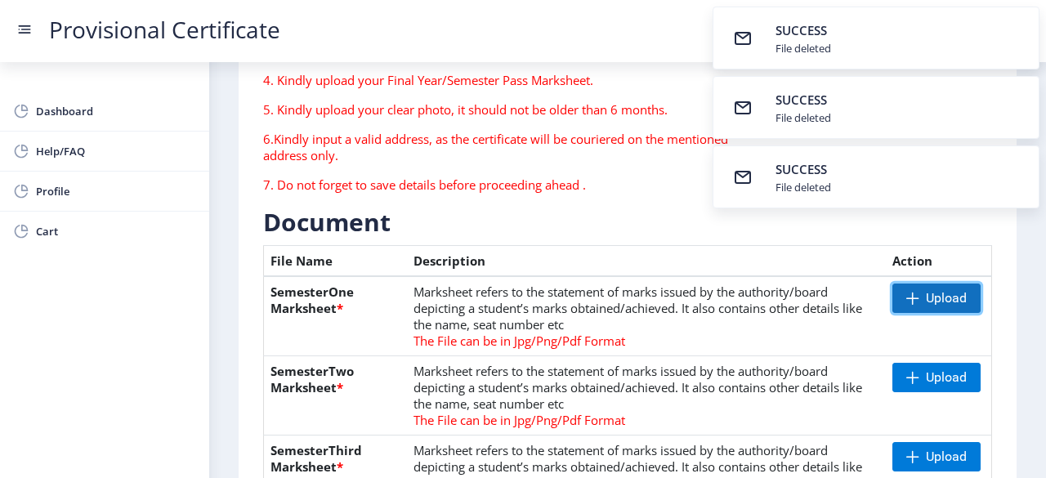
click at [948, 298] on span "Upload" at bounding box center [946, 298] width 41 height 16
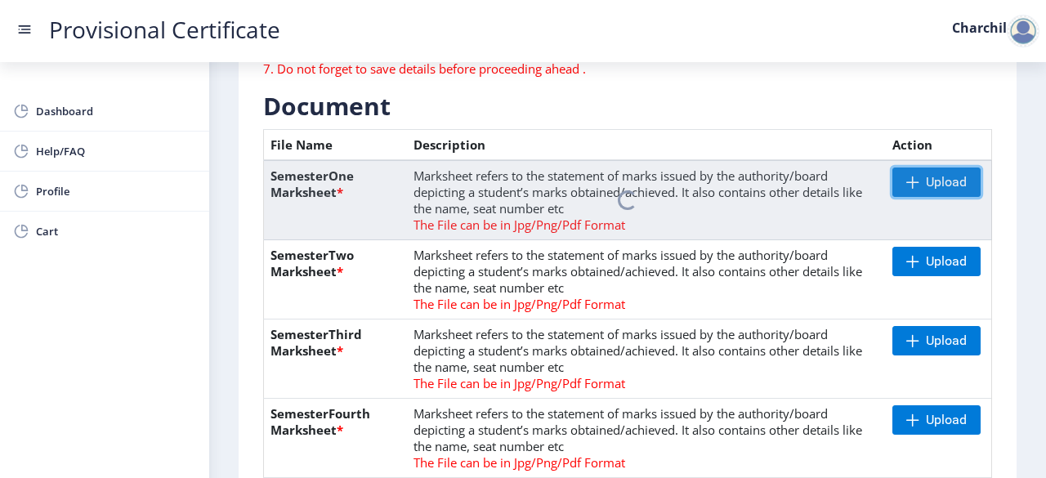
scroll to position [353, 0]
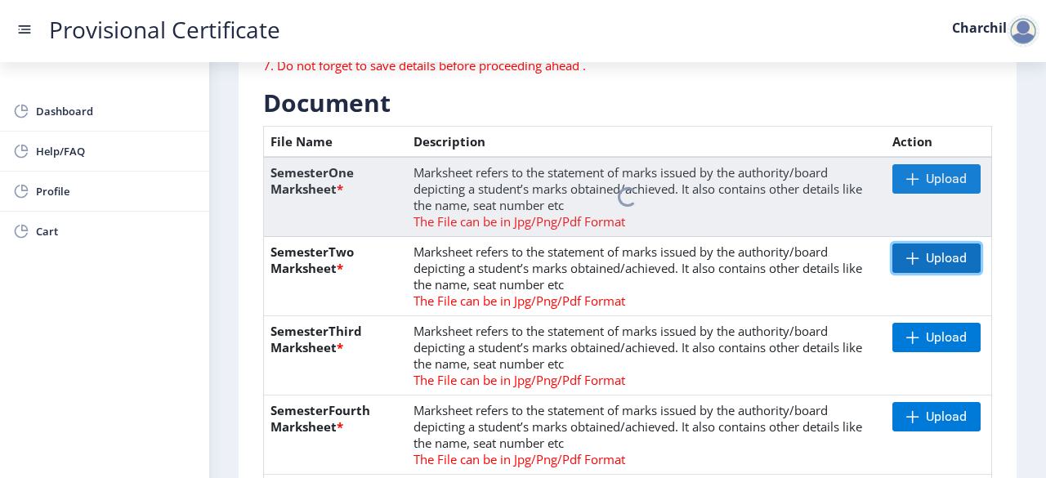
click at [953, 261] on span "Upload" at bounding box center [946, 258] width 41 height 16
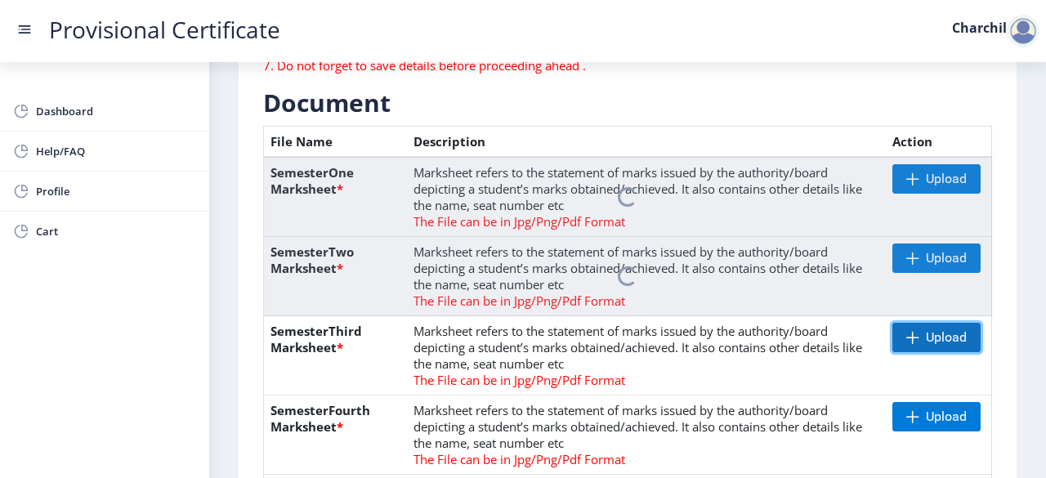
click at [955, 346] on span "Upload" at bounding box center [936, 337] width 88 height 29
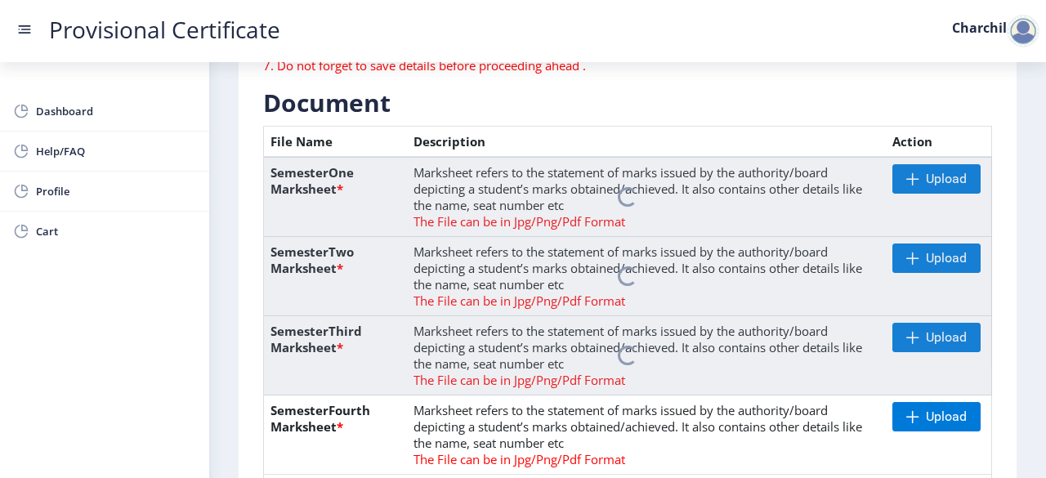
click at [935, 450] on td "Upload" at bounding box center [938, 434] width 105 height 79
click at [938, 427] on span "Upload" at bounding box center [936, 416] width 88 height 29
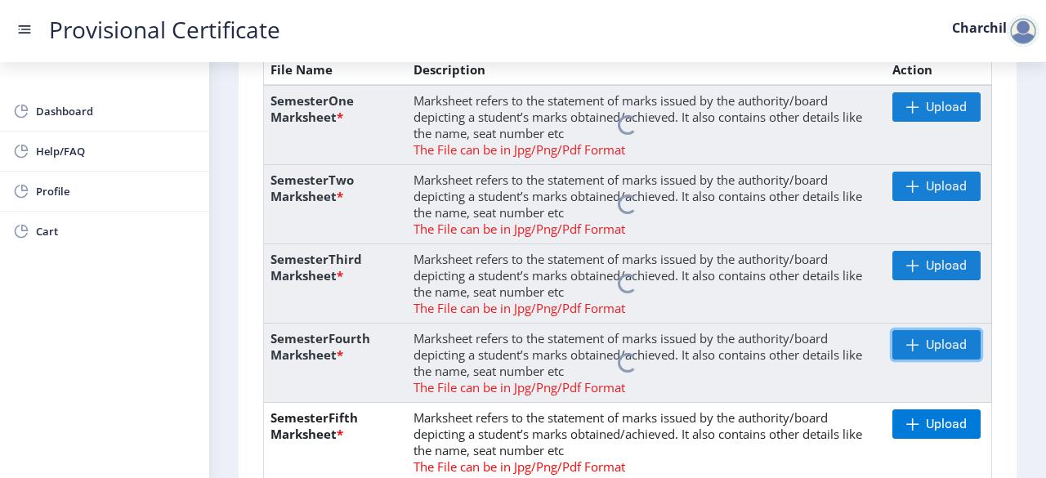
scroll to position [435, 0]
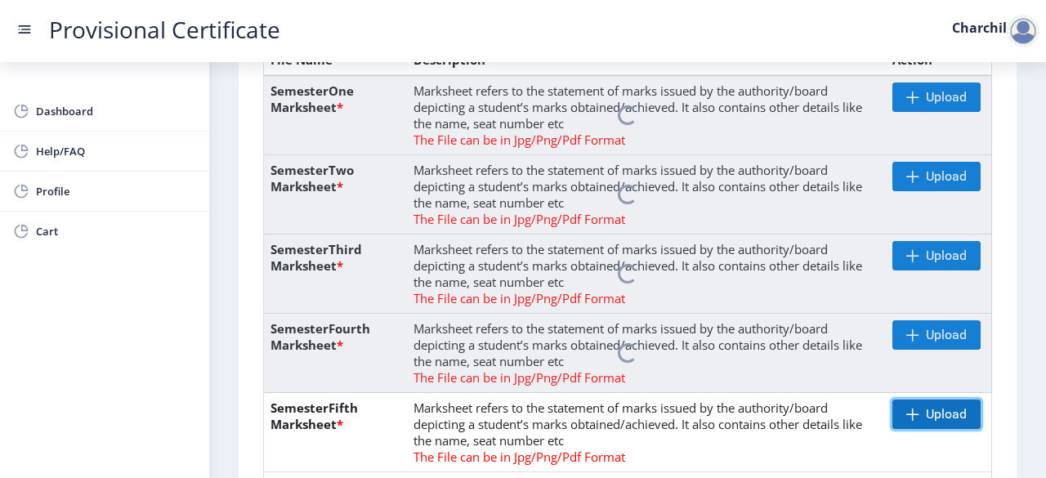
click at [907, 422] on span "Upload" at bounding box center [936, 413] width 88 height 29
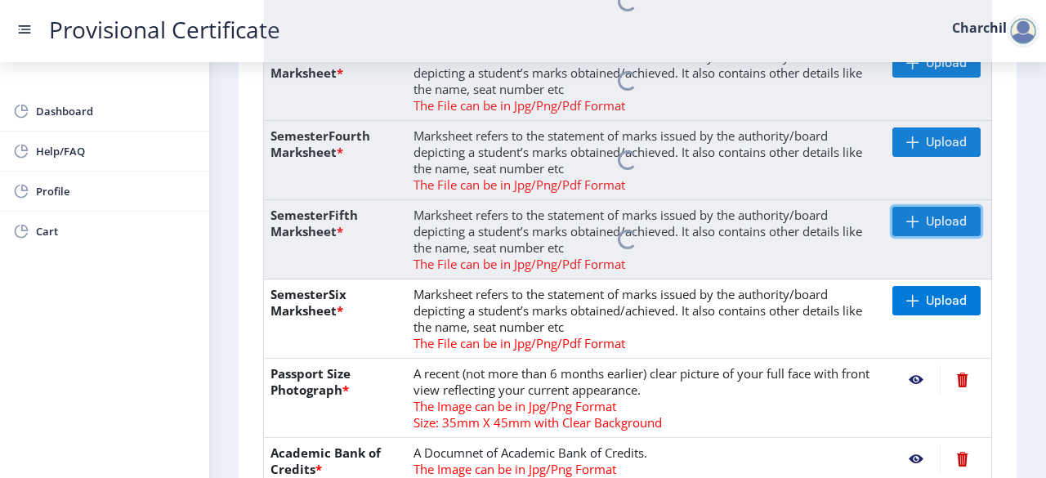
scroll to position [631, 0]
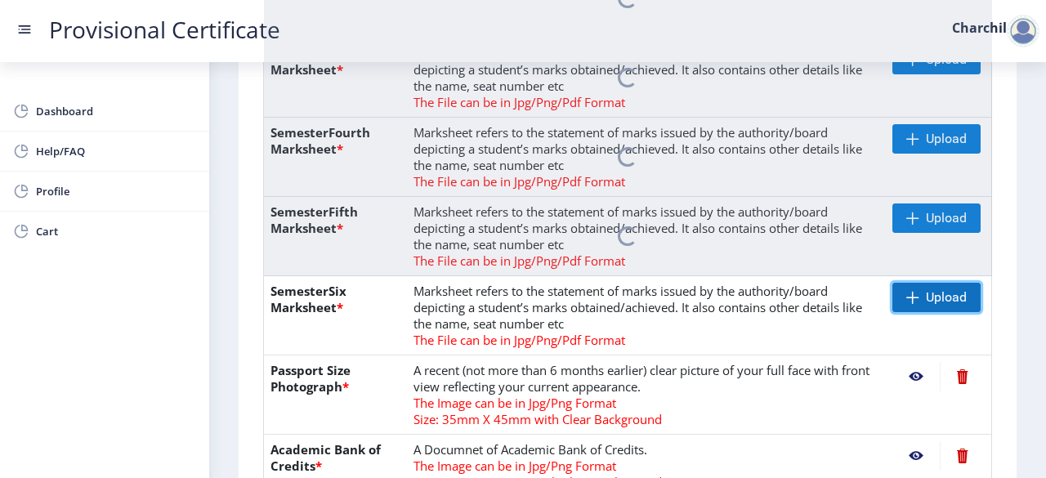
click at [948, 292] on span "Upload" at bounding box center [946, 297] width 41 height 16
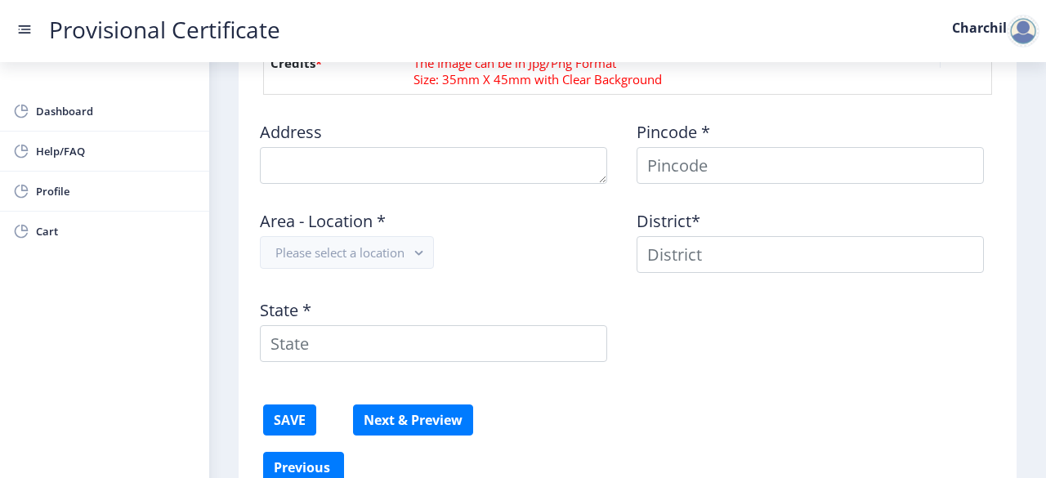
scroll to position [1034, 0]
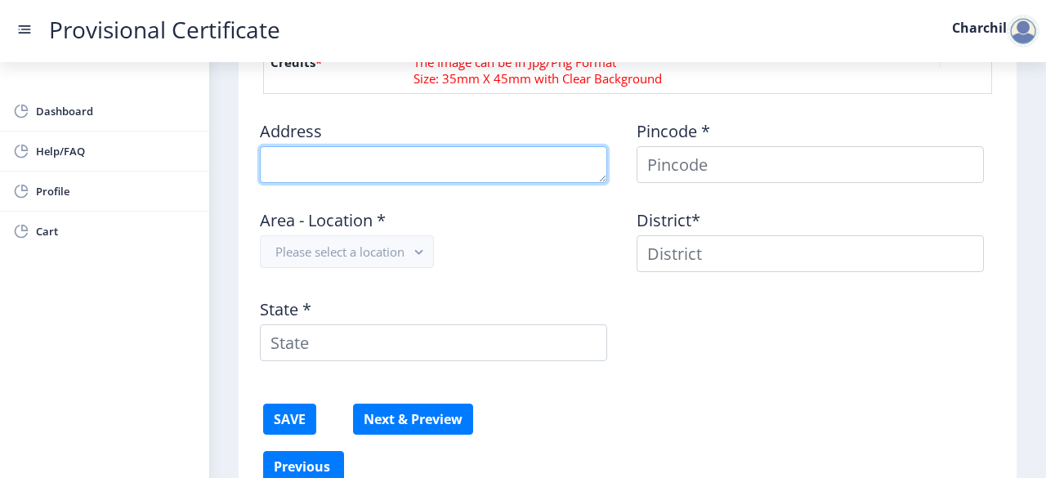
click at [362, 171] on textarea at bounding box center [433, 164] width 347 height 37
type textarea "[PERSON_NAME], [GEOGRAPHIC_DATA]"
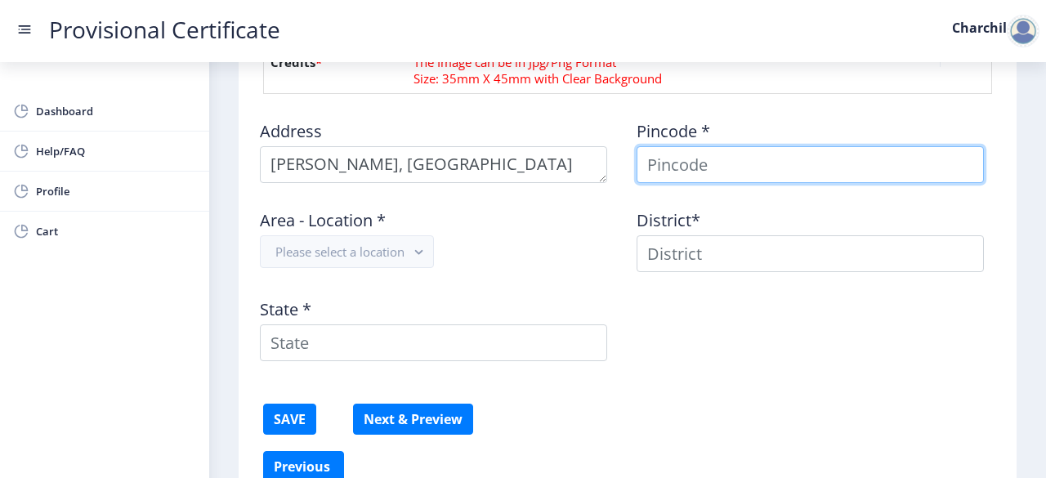
type input "Charchil"
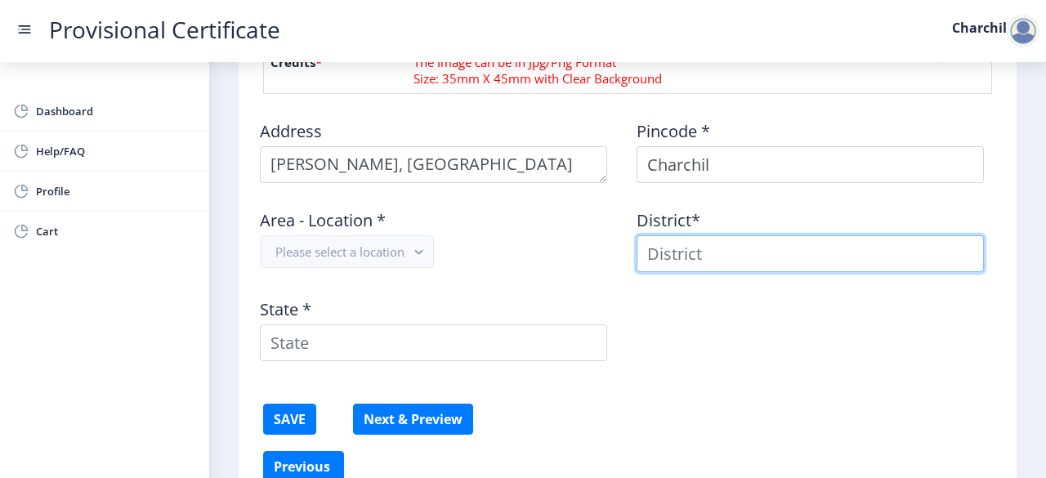
type input "Charchil"
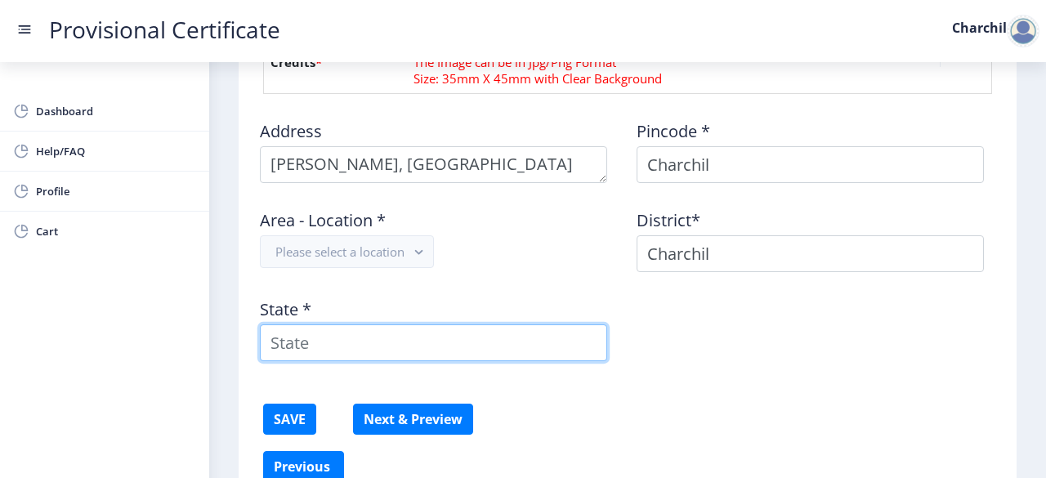
type input "[GEOGRAPHIC_DATA]"
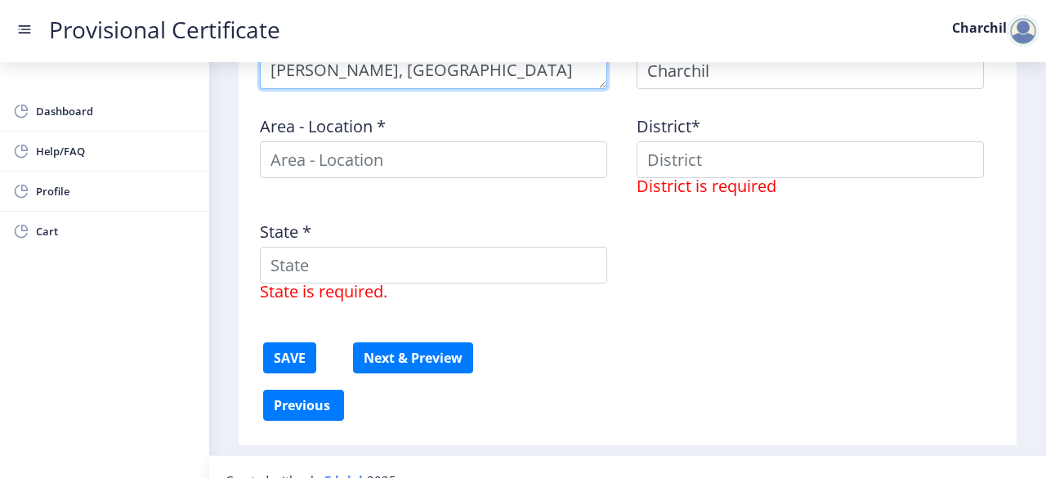
scroll to position [1151, 0]
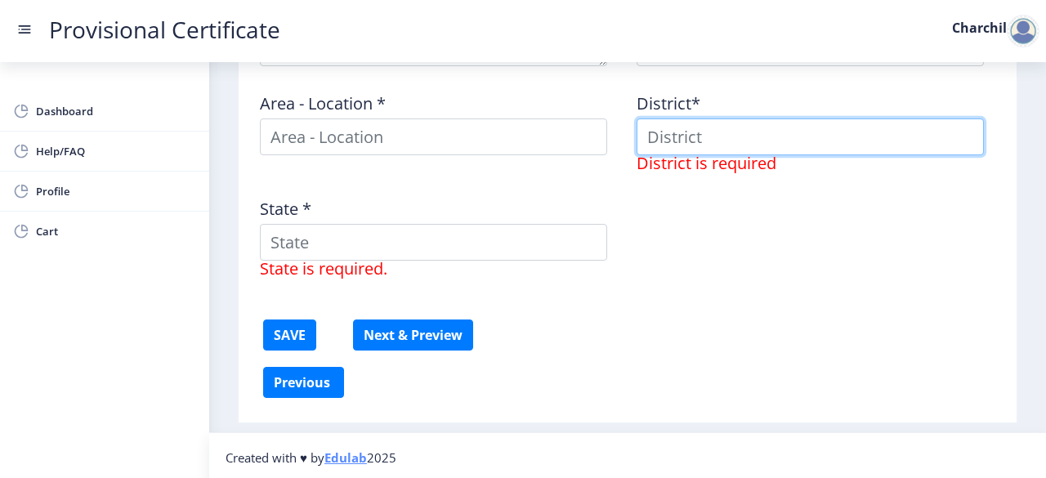
click at [725, 133] on input at bounding box center [809, 136] width 347 height 37
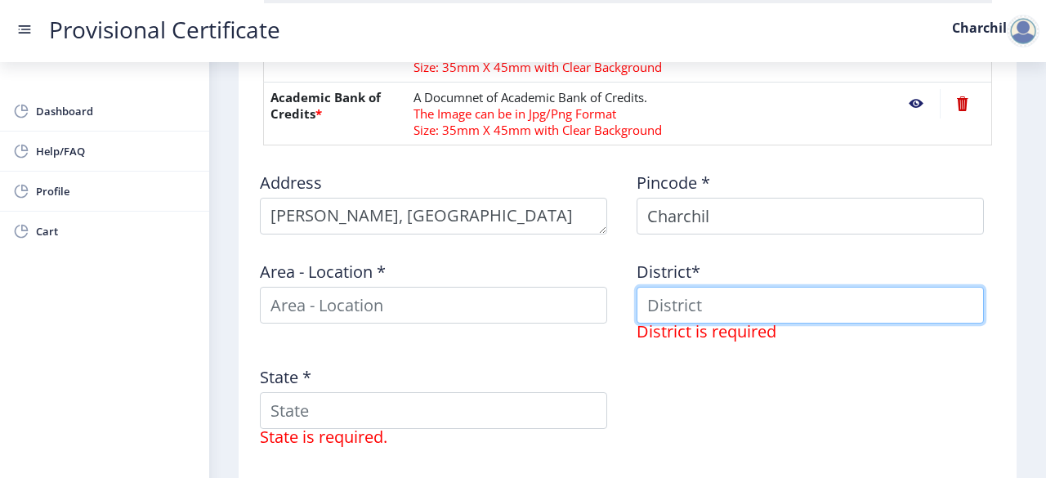
scroll to position [984, 0]
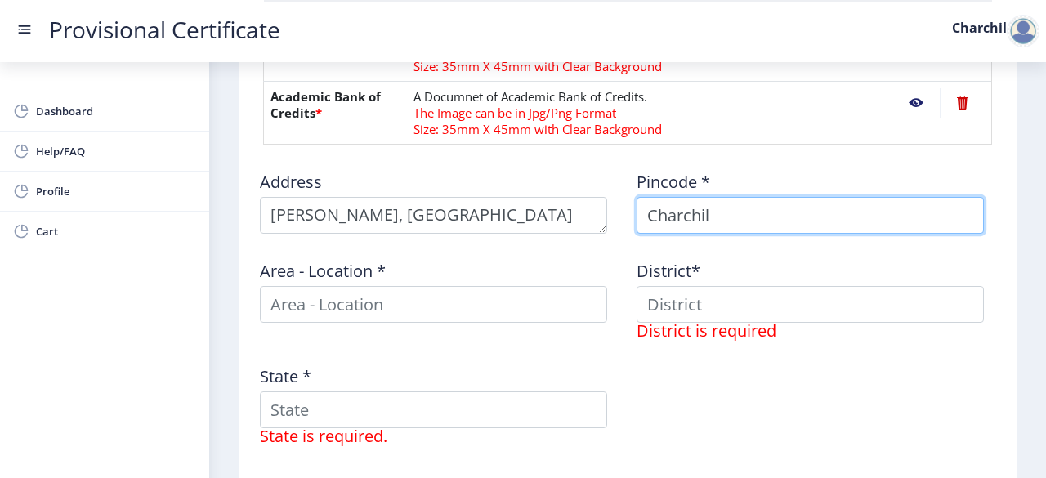
click at [767, 215] on input "Charchil" at bounding box center [809, 215] width 347 height 37
type input "C"
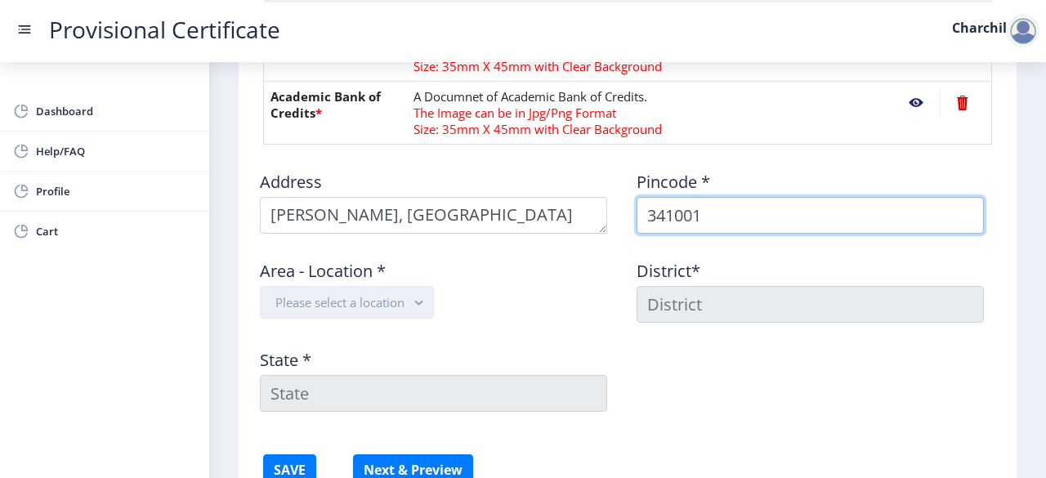
type input "341001"
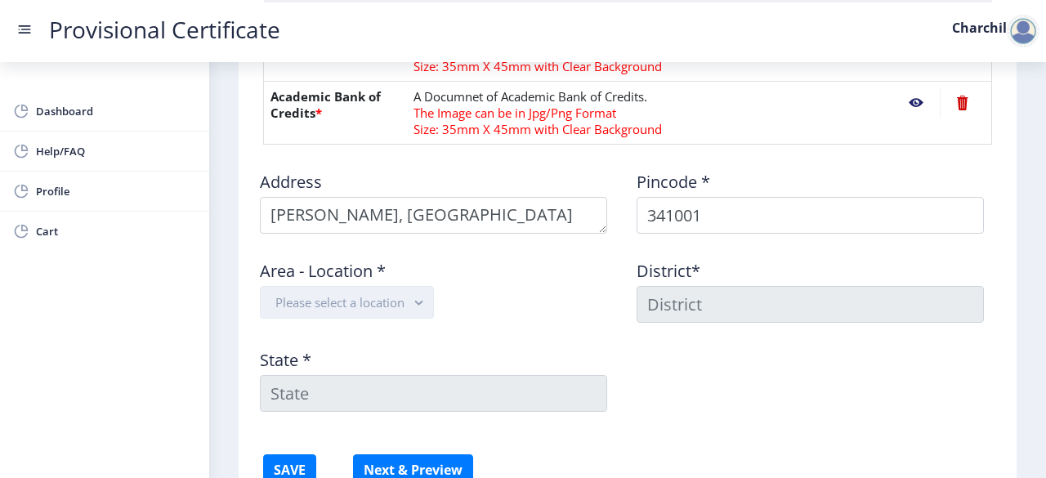
click at [402, 298] on button "Please select a location" at bounding box center [347, 302] width 174 height 33
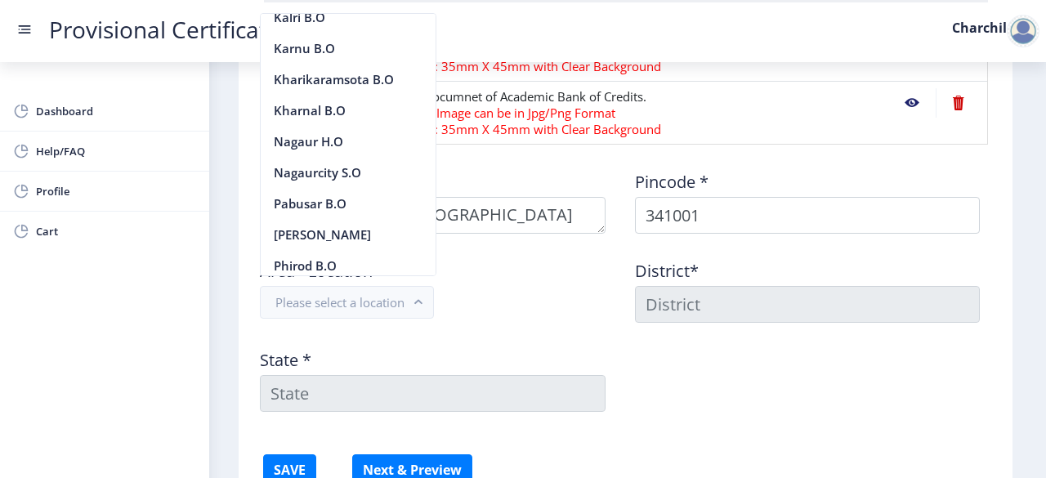
scroll to position [728, 0]
click at [348, 182] on nb-option "Nagaurcity S.O" at bounding box center [348, 170] width 175 height 31
type input "NAGAUR"
type input "[GEOGRAPHIC_DATA]"
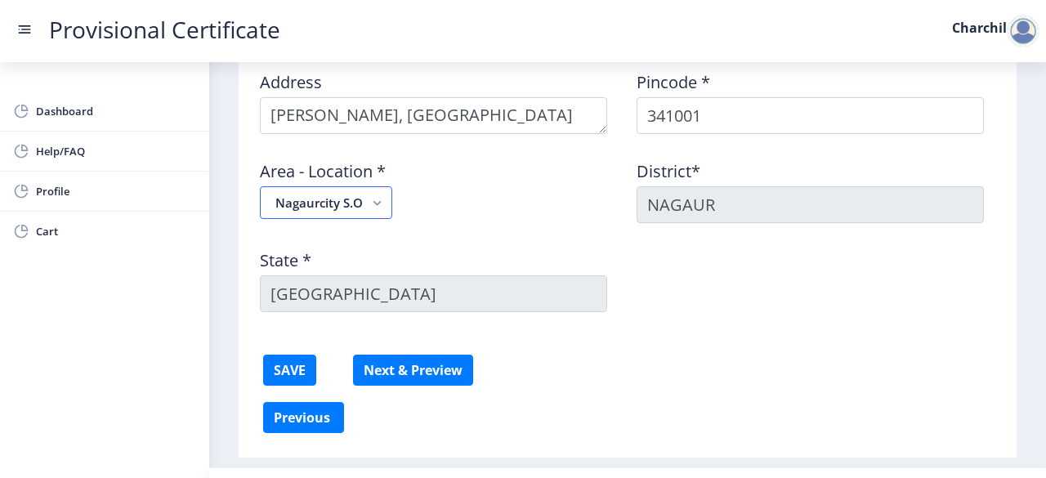
scroll to position [1091, 0]
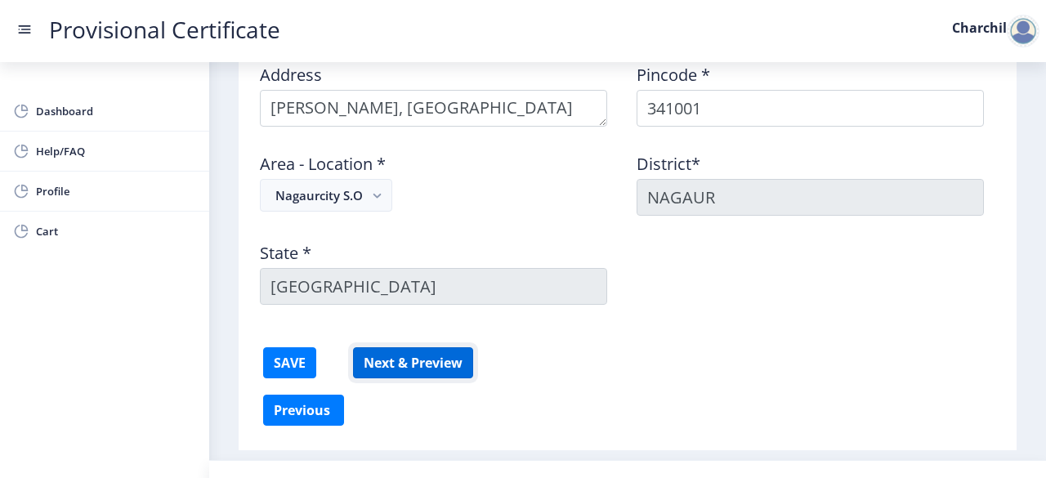
click at [422, 364] on button "Next & Preview" at bounding box center [413, 362] width 120 height 31
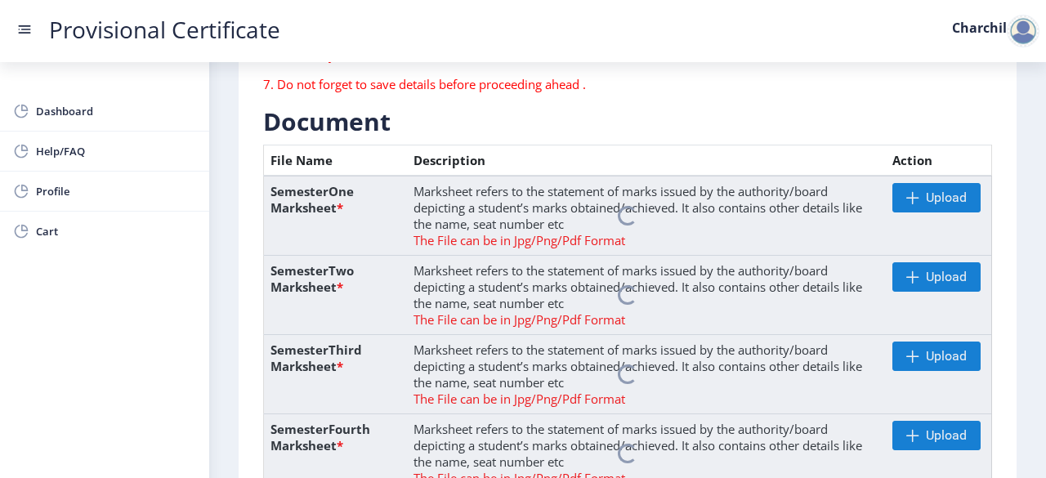
scroll to position [334, 0]
click at [921, 194] on nb-spinner at bounding box center [628, 216] width 728 height 80
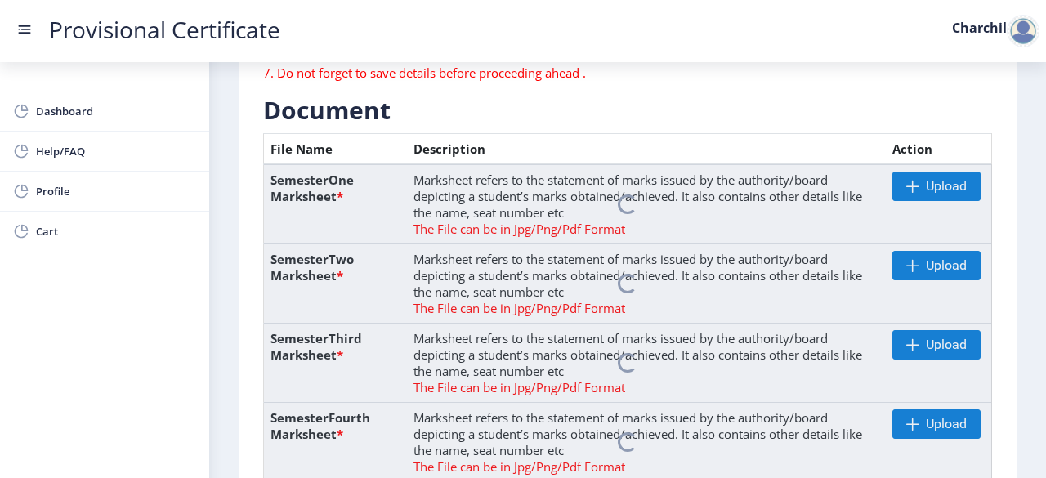
scroll to position [344, 0]
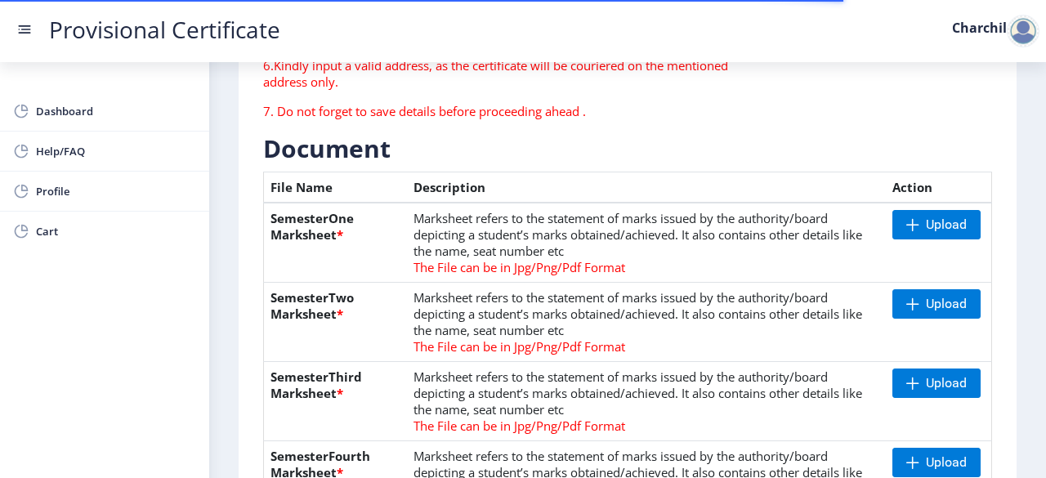
scroll to position [309, 0]
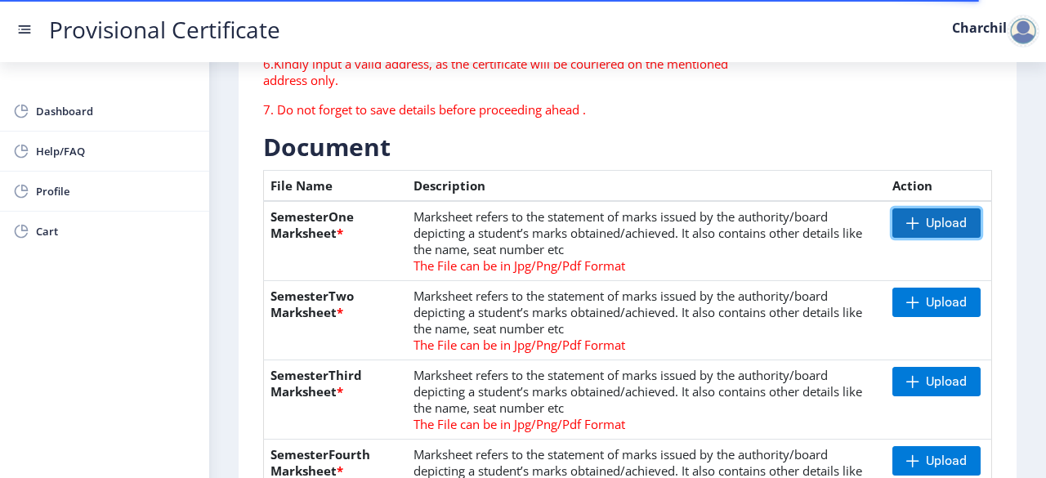
click at [913, 223] on span at bounding box center [912, 222] width 13 height 13
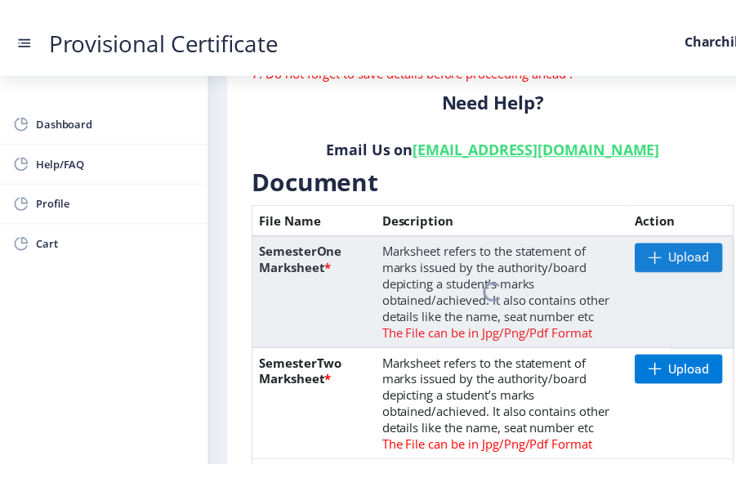
scroll to position [365, 0]
